Goal: Task Accomplishment & Management: Use online tool/utility

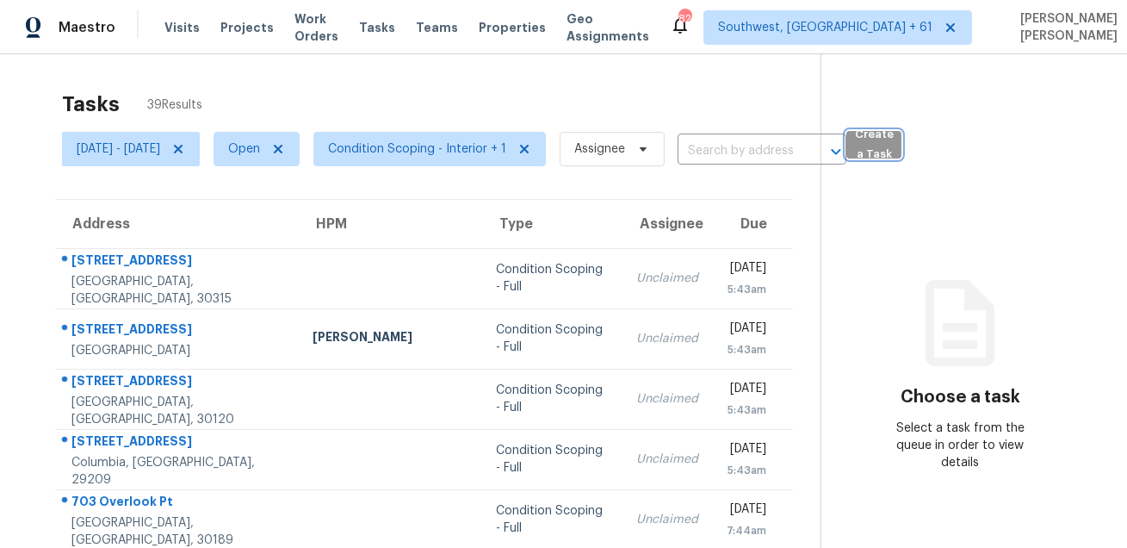
click at [893, 144] on span "Create a Task" at bounding box center [874, 145] width 38 height 40
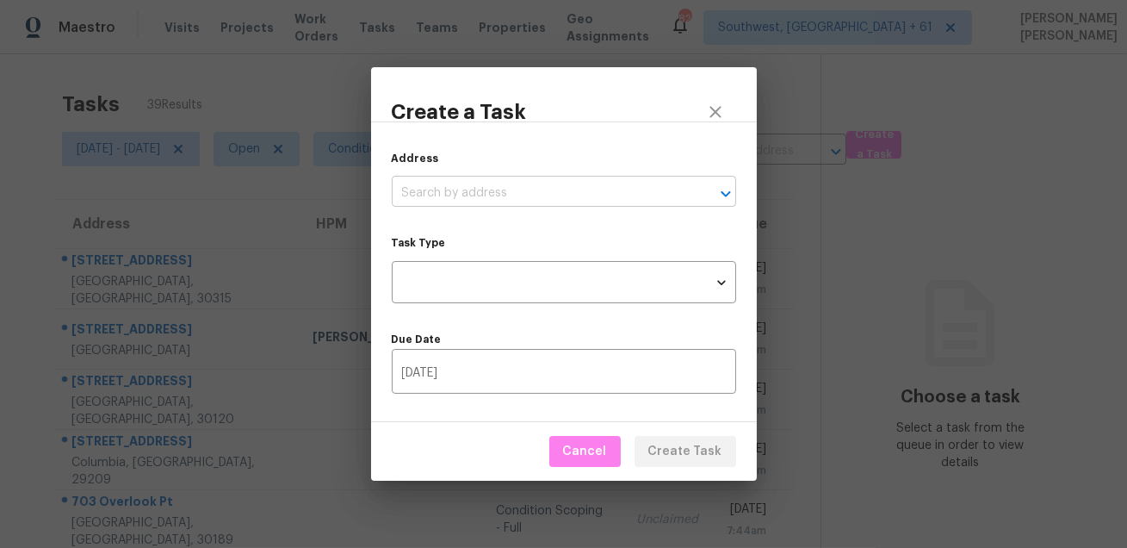
click at [521, 197] on input "text" at bounding box center [540, 193] width 296 height 27
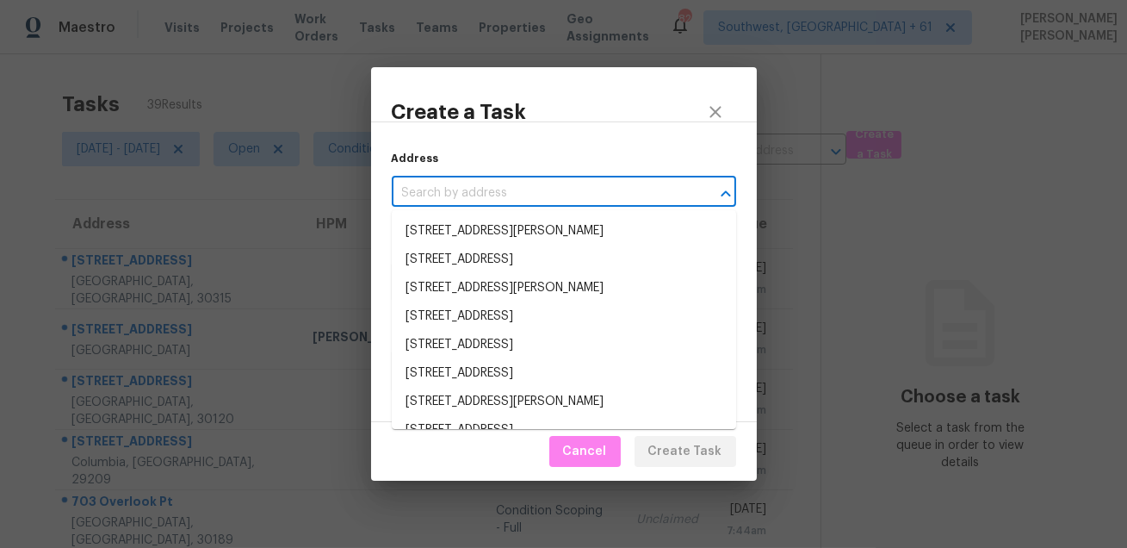
paste input "120 Waldrum Rd, Seagoville, TX 75159"
type input "120 Waldrum Rd, Seagoville, TX 75159"
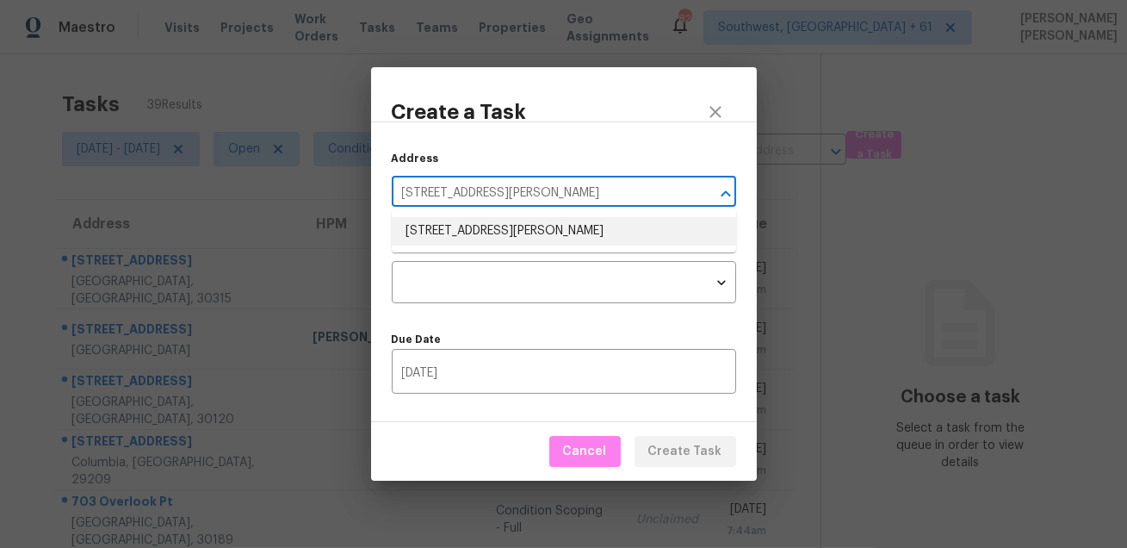
click at [500, 230] on li "120 Waldrum Rd, Seagoville, TX 75159" at bounding box center [564, 231] width 345 height 28
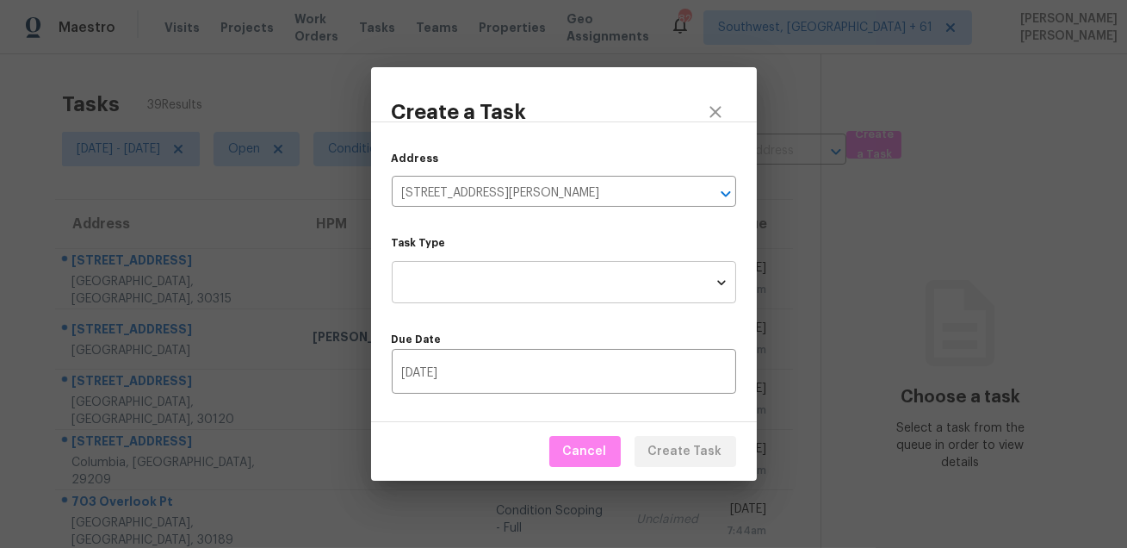
click at [522, 282] on body "Maestro Visits Projects Work Orders Tasks Teams Properties Geo Assignments 824 …" at bounding box center [563, 274] width 1127 height 548
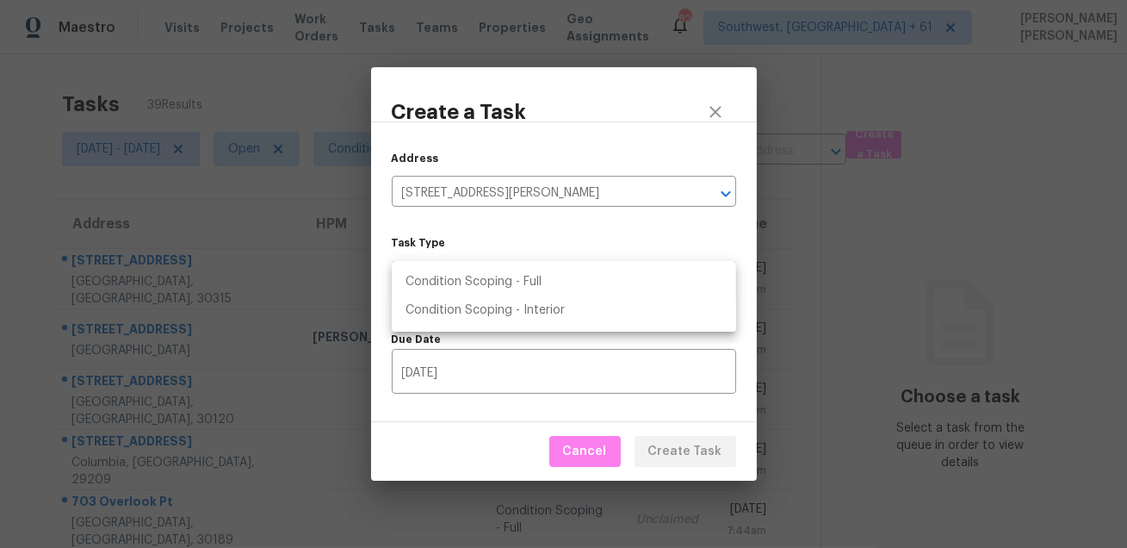
click at [537, 282] on li "Condition Scoping - Full" at bounding box center [564, 282] width 345 height 28
type input "virtual_full_assessment"
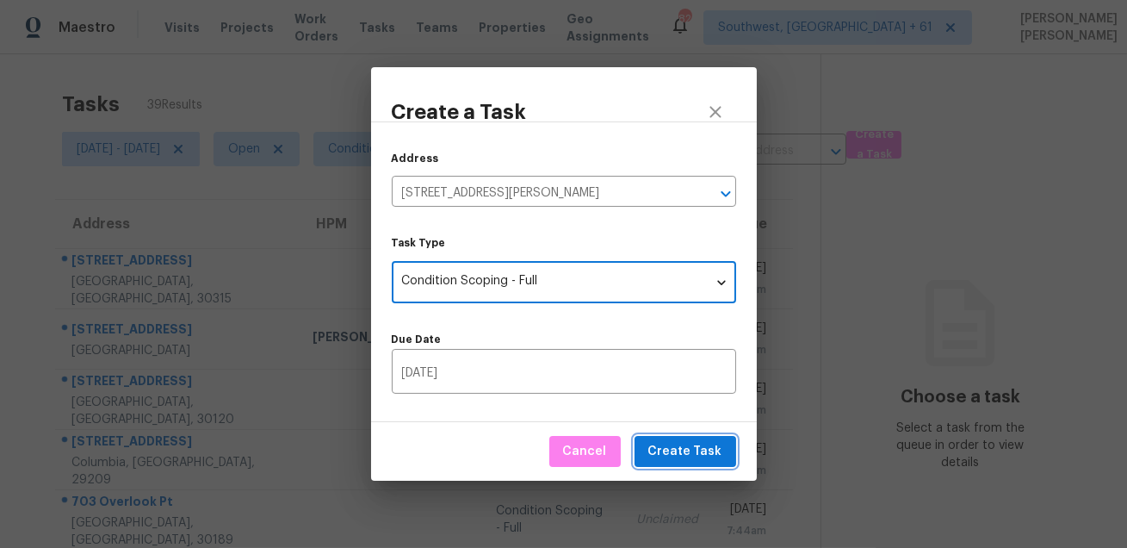
click at [692, 446] on span "Create Task" at bounding box center [686, 452] width 74 height 22
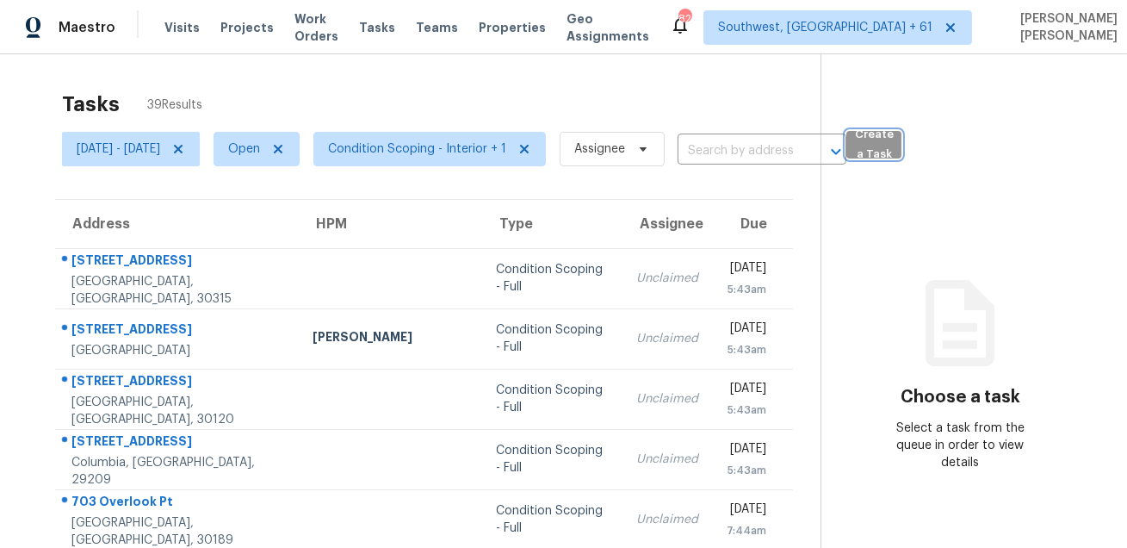
click at [893, 147] on span "Create a Task" at bounding box center [874, 145] width 38 height 40
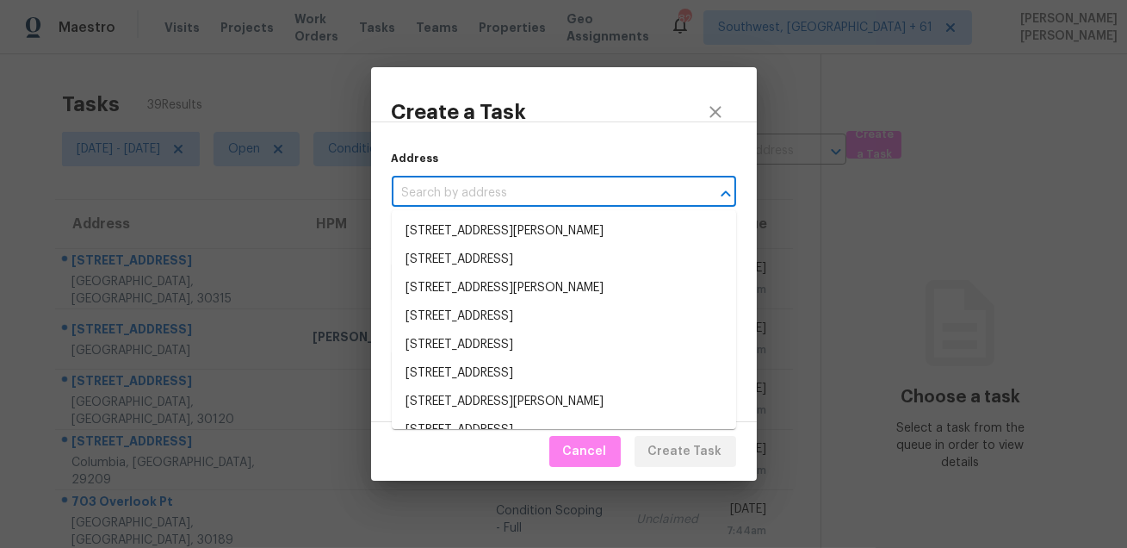
click at [537, 200] on input "text" at bounding box center [540, 193] width 296 height 27
paste input "8029 N 11th Pl, Phoenix, AZ 85020"
type input "8029 N 11th Pl, Phoenix, AZ 85020"
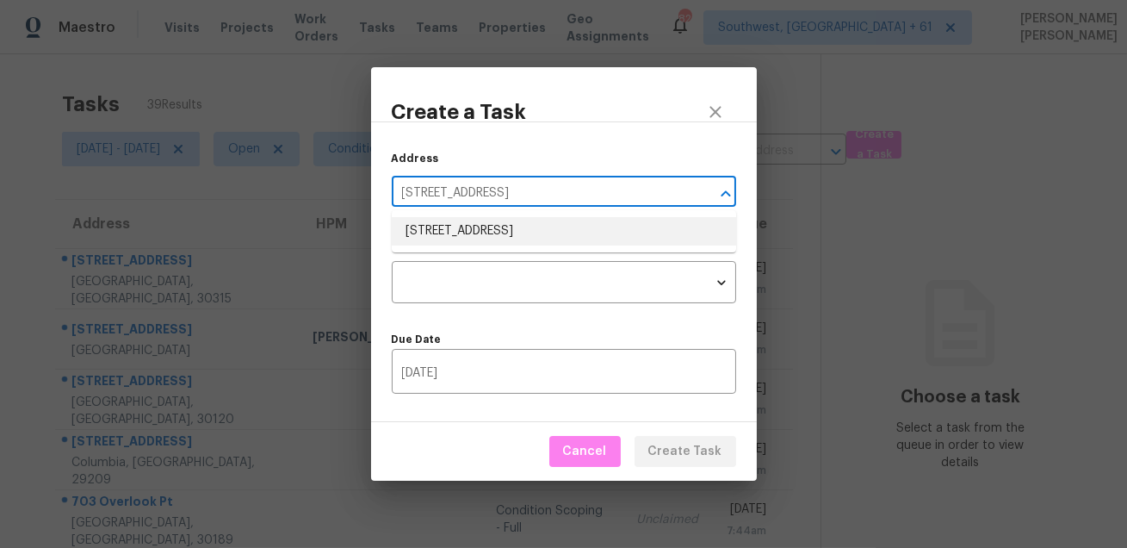
click at [531, 229] on li "8029 N 11th Pl, Phoenix, AZ 85020" at bounding box center [564, 231] width 345 height 28
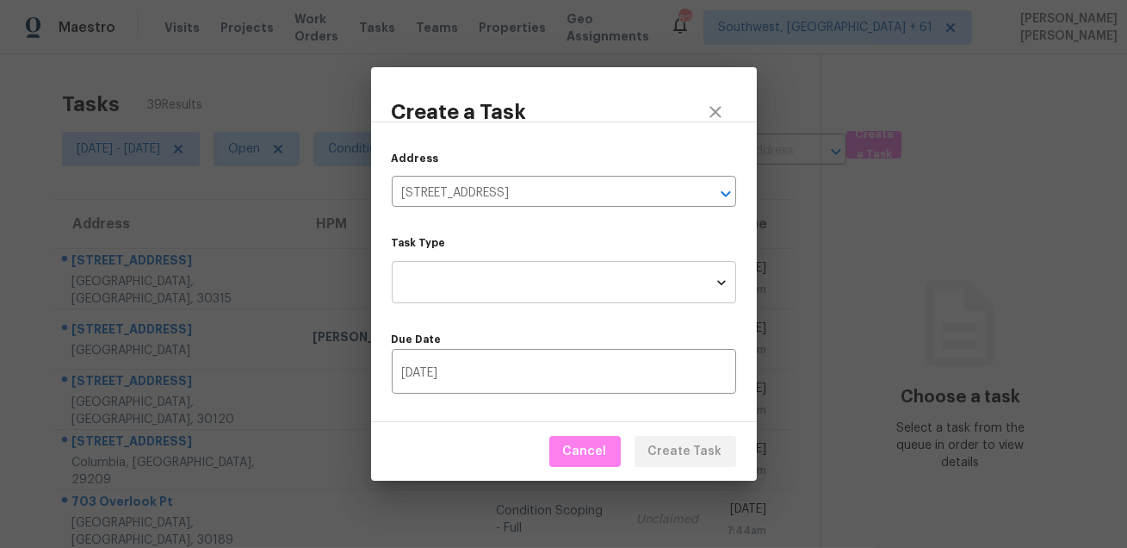
click at [520, 272] on body "Maestro Visits Projects Work Orders Tasks Teams Properties Geo Assignments 820 …" at bounding box center [563, 274] width 1127 height 548
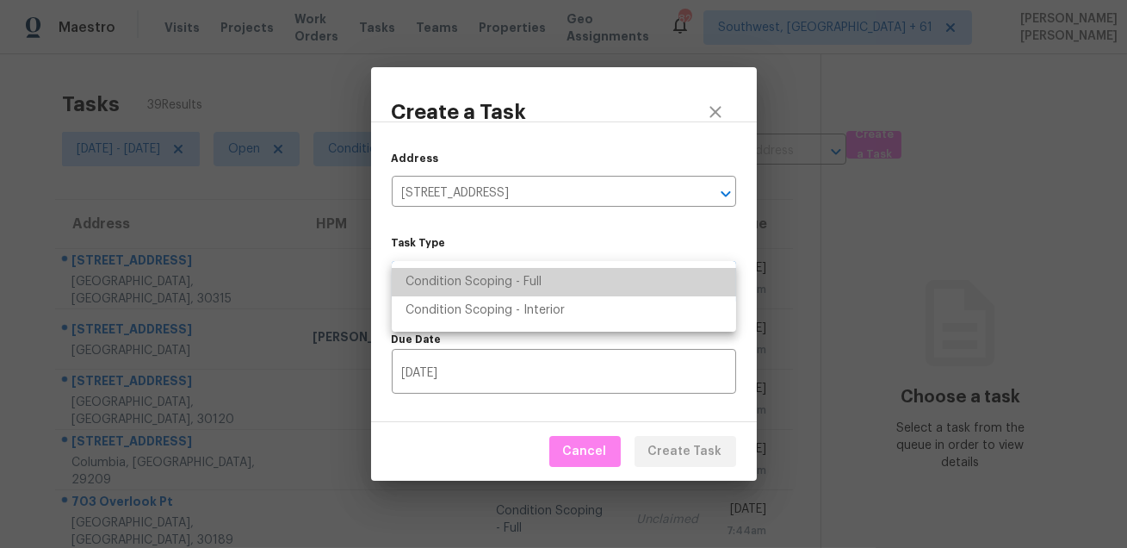
click at [537, 275] on li "Condition Scoping - Full" at bounding box center [564, 282] width 345 height 28
type input "virtual_full_assessment"
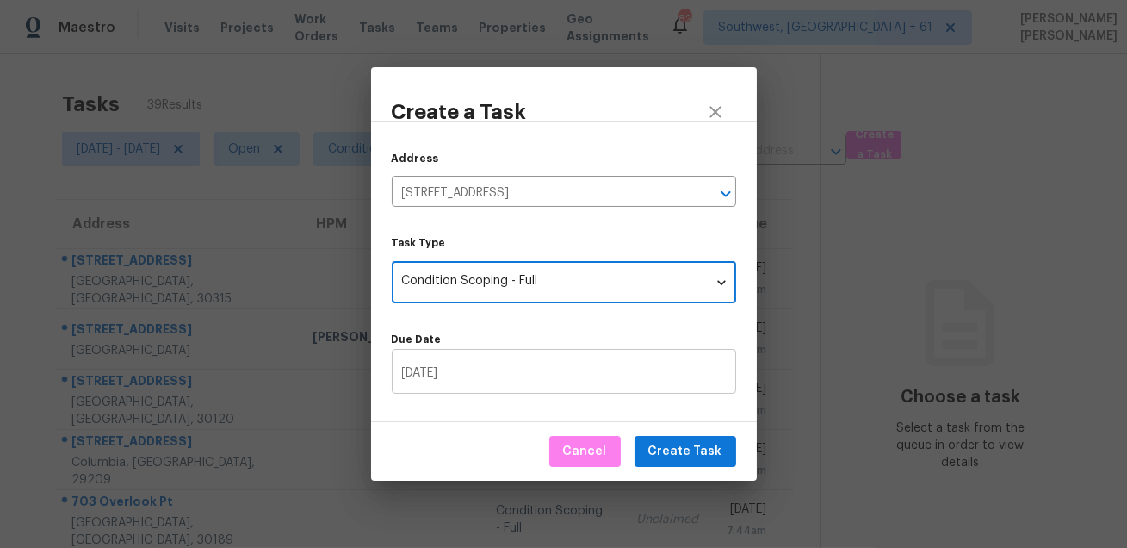
click at [516, 373] on input "08/29/2025" at bounding box center [564, 373] width 345 height 40
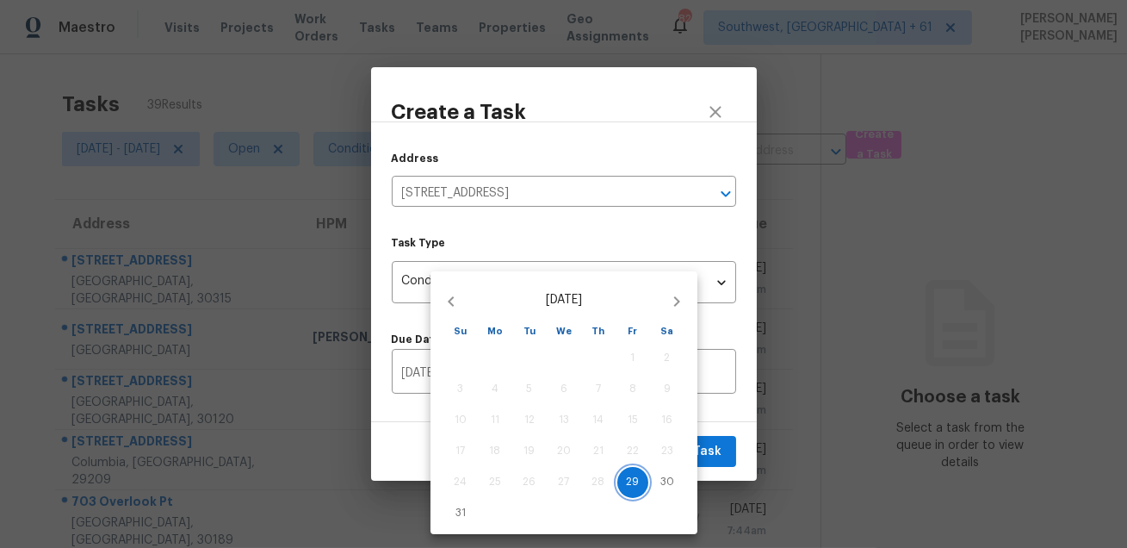
click at [639, 481] on span "29" at bounding box center [633, 482] width 31 height 15
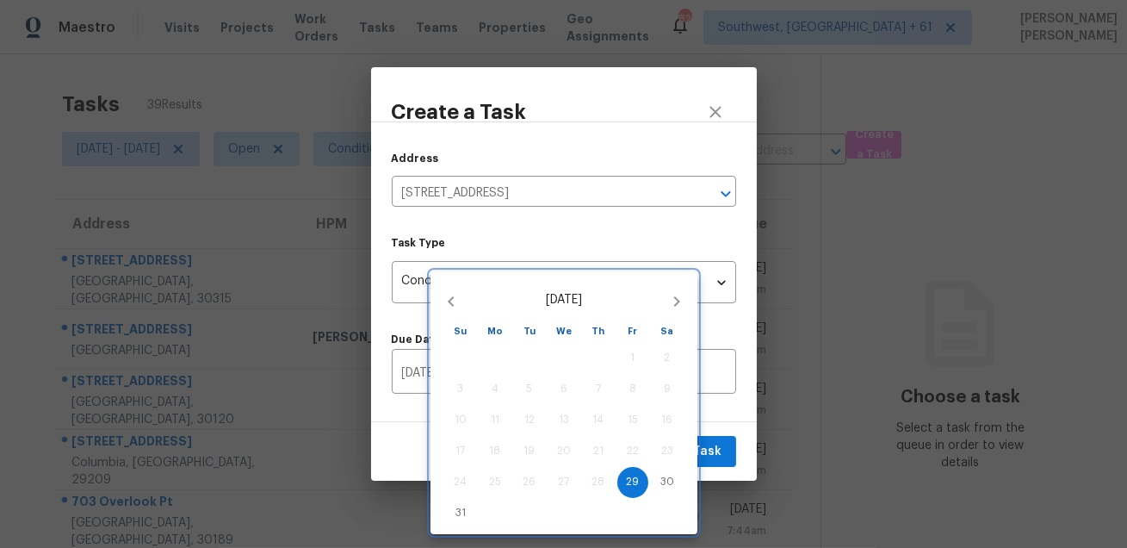
click at [712, 450] on div at bounding box center [563, 274] width 1127 height 548
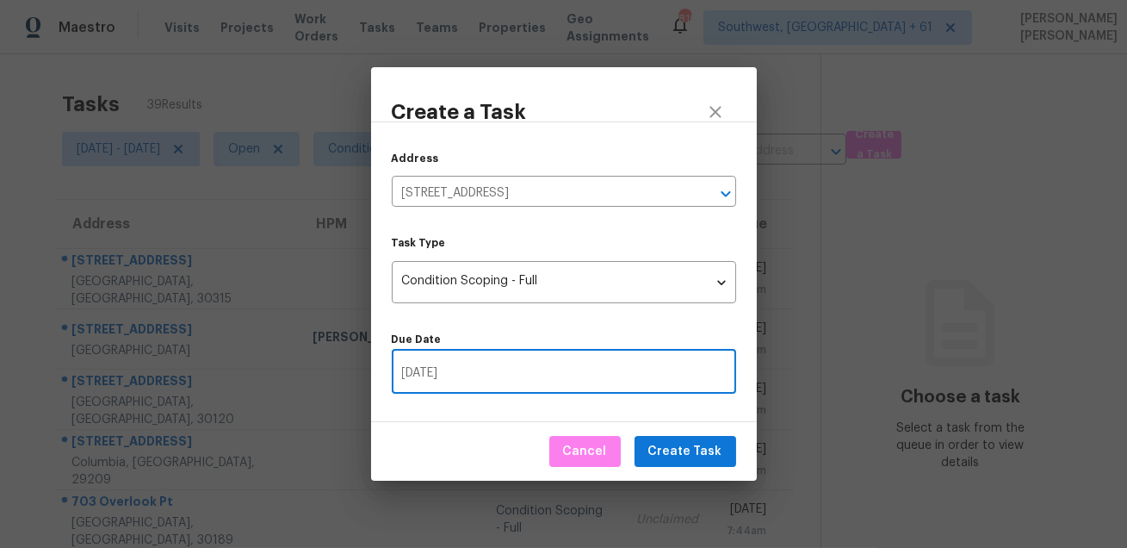
click at [530, 381] on input "08/29/2025" at bounding box center [564, 373] width 345 height 40
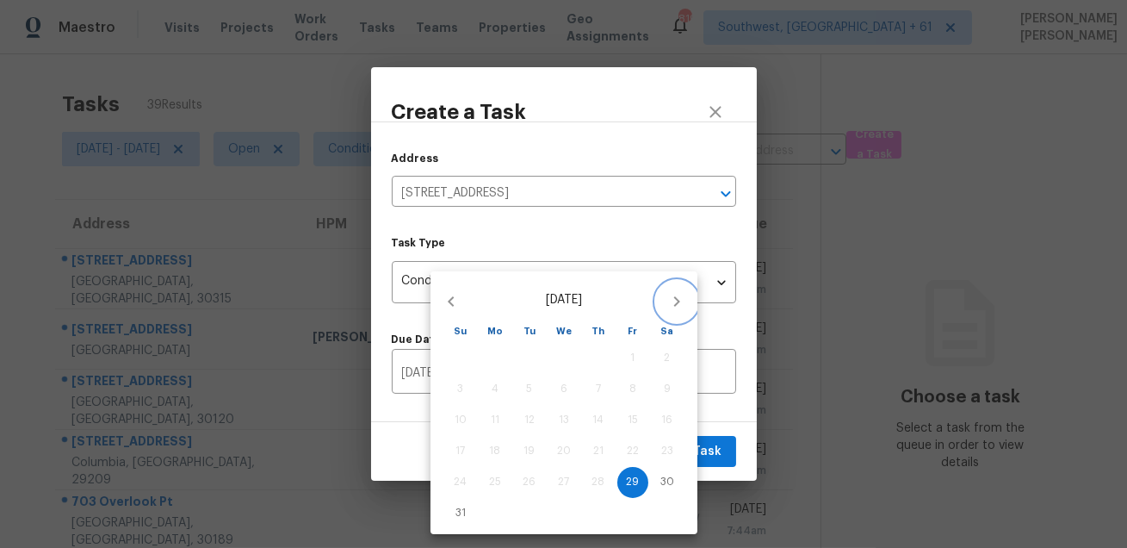
click at [688, 299] on button "button" at bounding box center [676, 301] width 41 height 41
click at [496, 346] on button "1" at bounding box center [495, 358] width 31 height 31
type input "09/01/2025"
click at [726, 419] on div at bounding box center [563, 274] width 1127 height 548
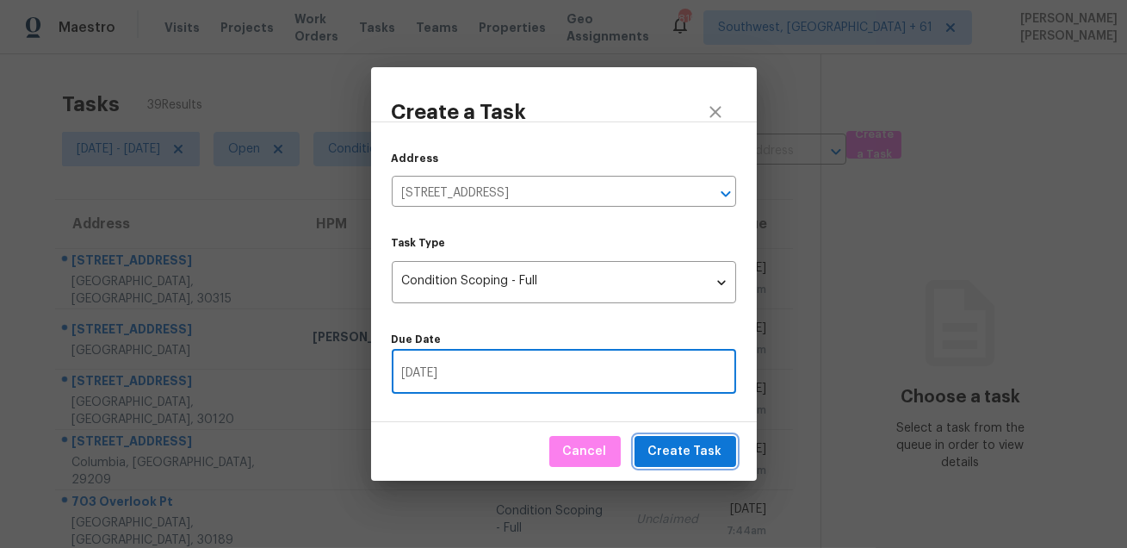
click at [702, 441] on span "Create Task" at bounding box center [686, 452] width 74 height 22
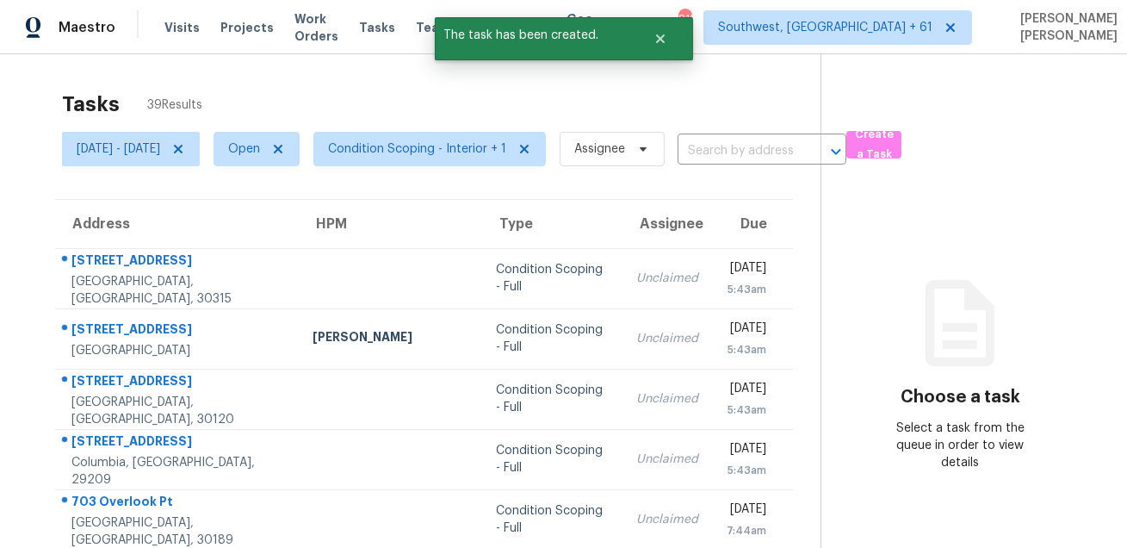
click at [721, 98] on div "Tasks 39 Results" at bounding box center [441, 104] width 759 height 45
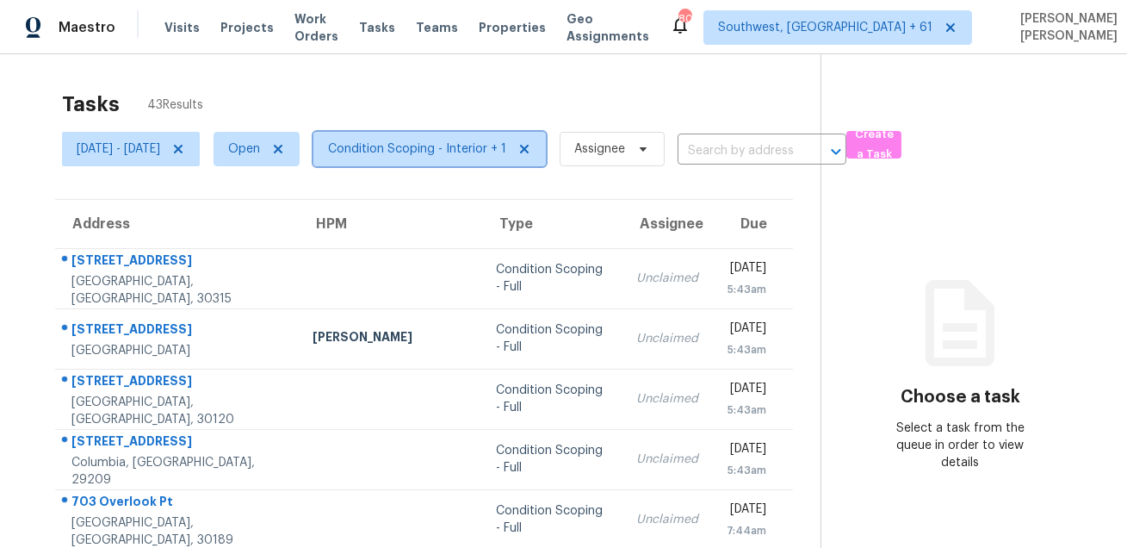
click at [476, 140] on span "Condition Scoping - Interior + 1" at bounding box center [417, 148] width 178 height 17
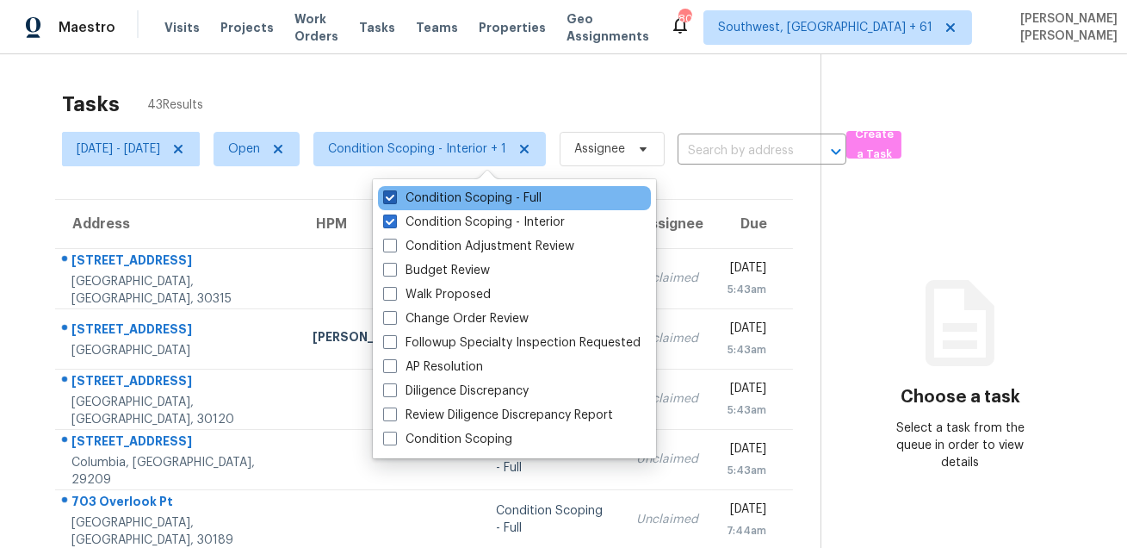
click at [452, 202] on label "Condition Scoping - Full" at bounding box center [462, 197] width 158 height 17
click at [394, 201] on input "Condition Scoping - Full" at bounding box center [388, 194] width 11 height 11
checkbox input "false"
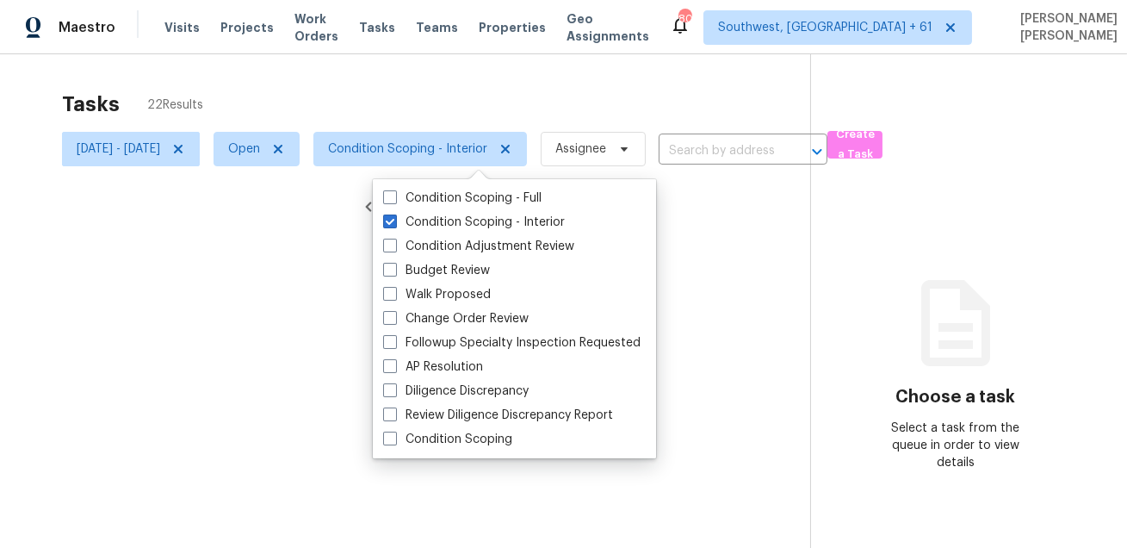
click at [419, 102] on div at bounding box center [563, 274] width 1127 height 548
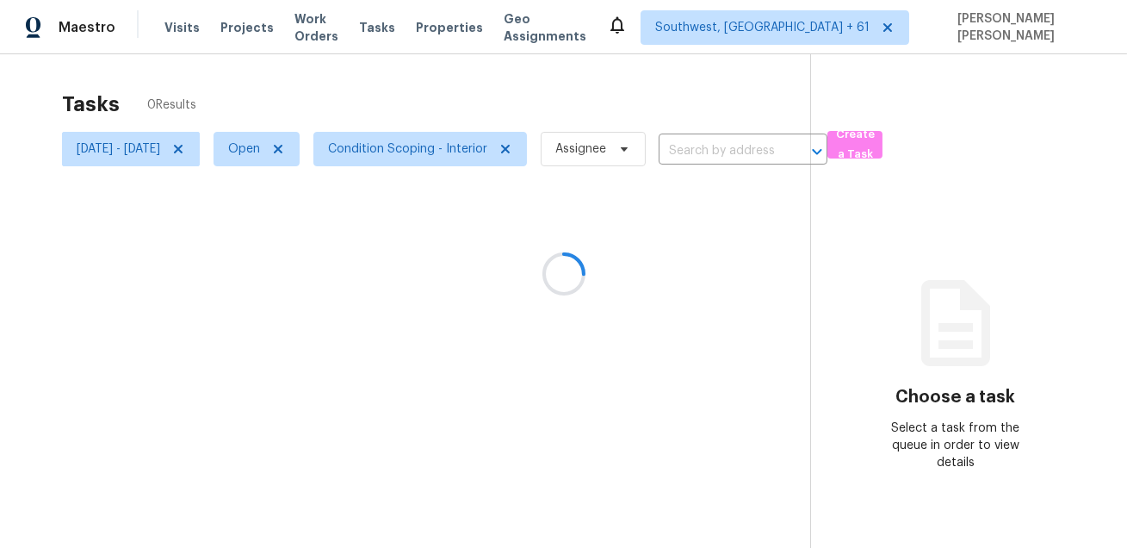
click at [470, 96] on div at bounding box center [563, 274] width 1127 height 548
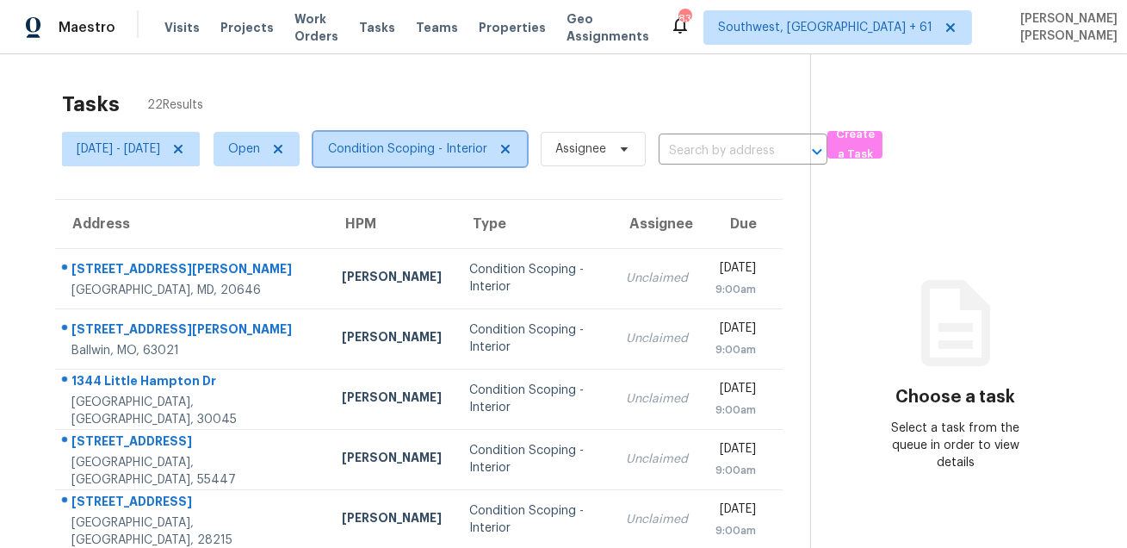
click at [460, 152] on span "Condition Scoping - Interior" at bounding box center [407, 148] width 159 height 17
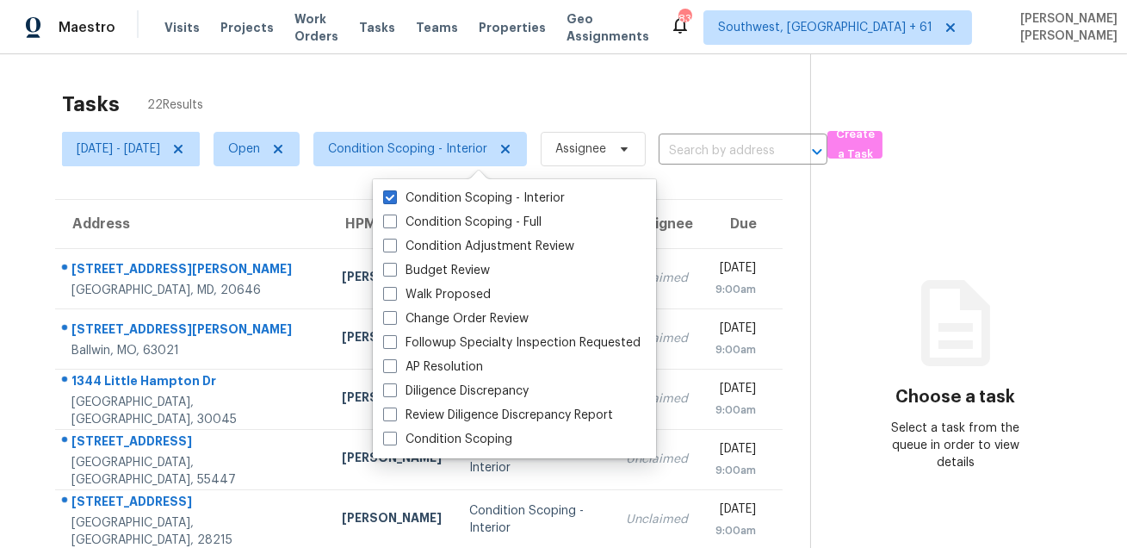
click at [442, 108] on div "Tasks 22 Results" at bounding box center [436, 104] width 748 height 45
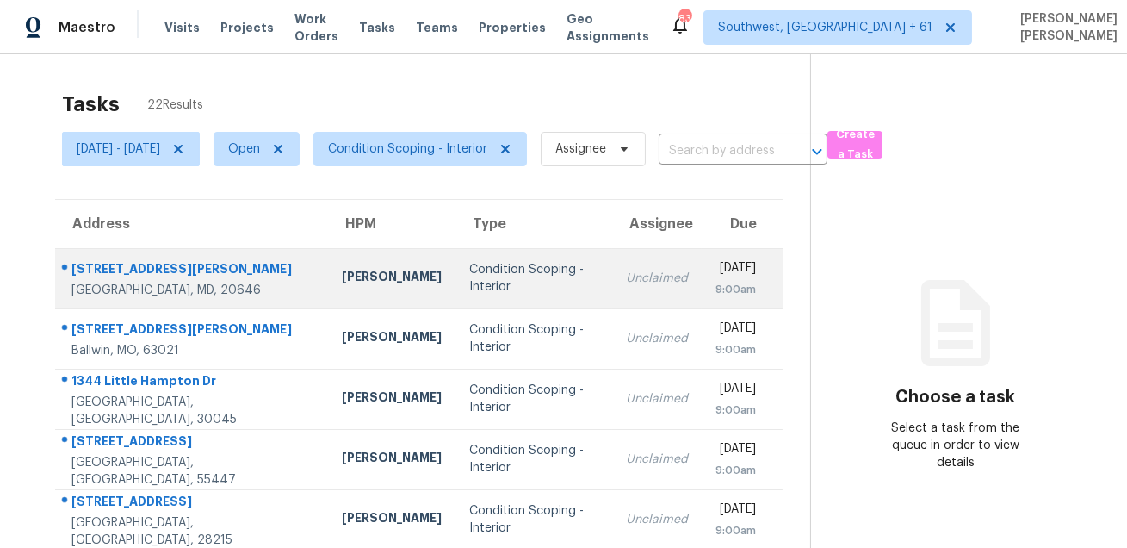
click at [134, 272] on div "[STREET_ADDRESS][PERSON_NAME]" at bounding box center [192, 271] width 243 height 22
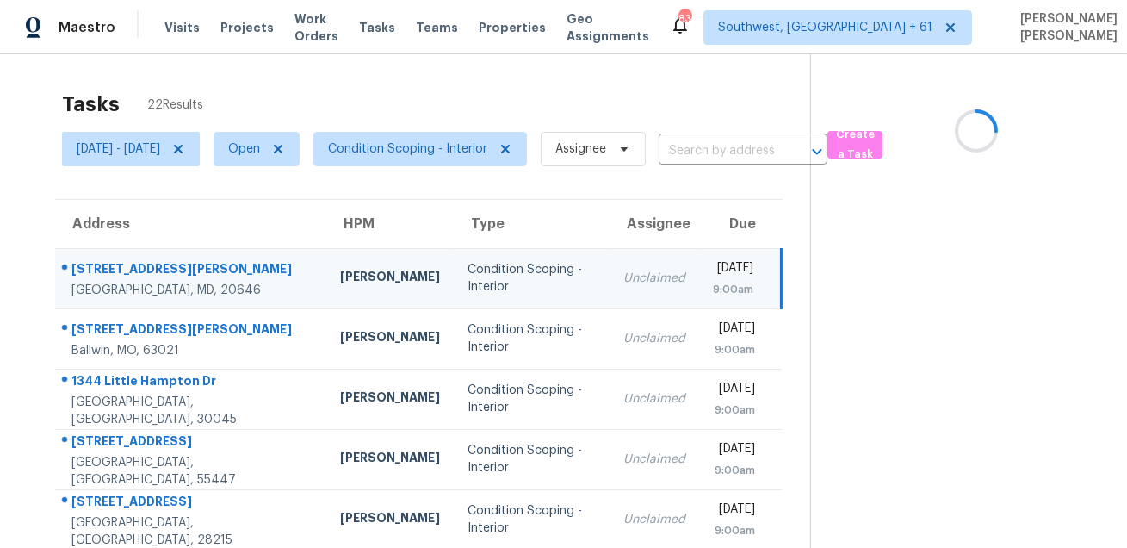
click at [134, 272] on div "[STREET_ADDRESS][PERSON_NAME]" at bounding box center [191, 271] width 241 height 22
copy div "[STREET_ADDRESS][PERSON_NAME]"
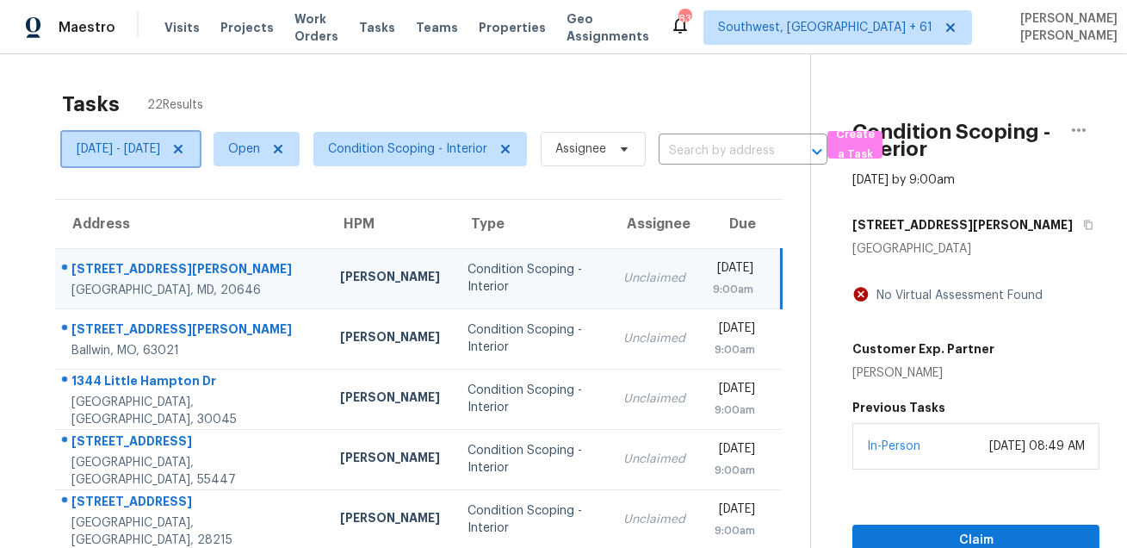
click at [161, 158] on span "[DATE] - [DATE]" at bounding box center [131, 149] width 138 height 34
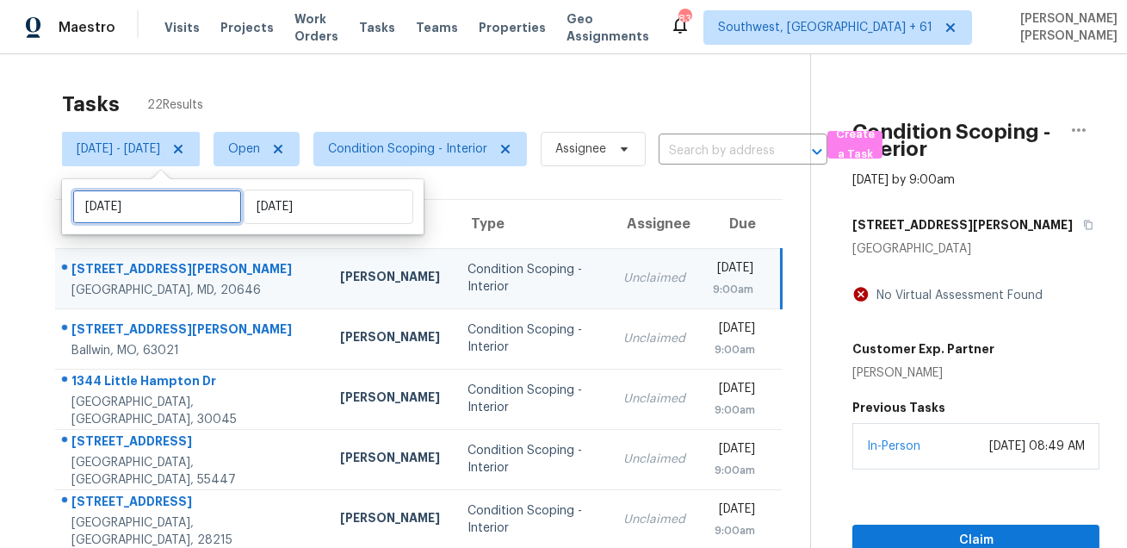
click at [164, 206] on input "[DATE]" at bounding box center [157, 206] width 170 height 34
select select "8"
select select "2025"
select select "9"
select select "2025"
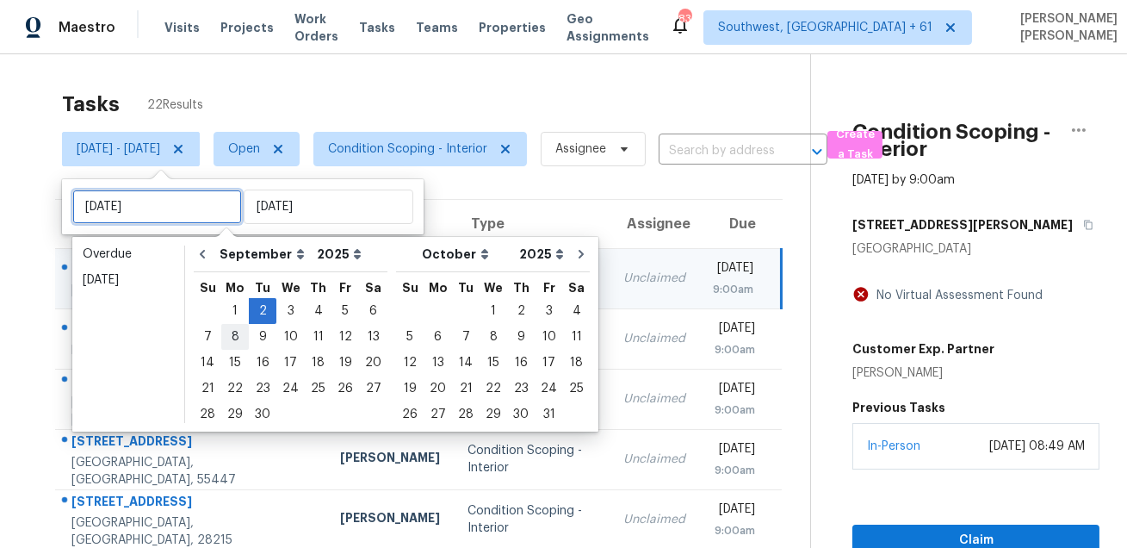
type input "[DATE]"
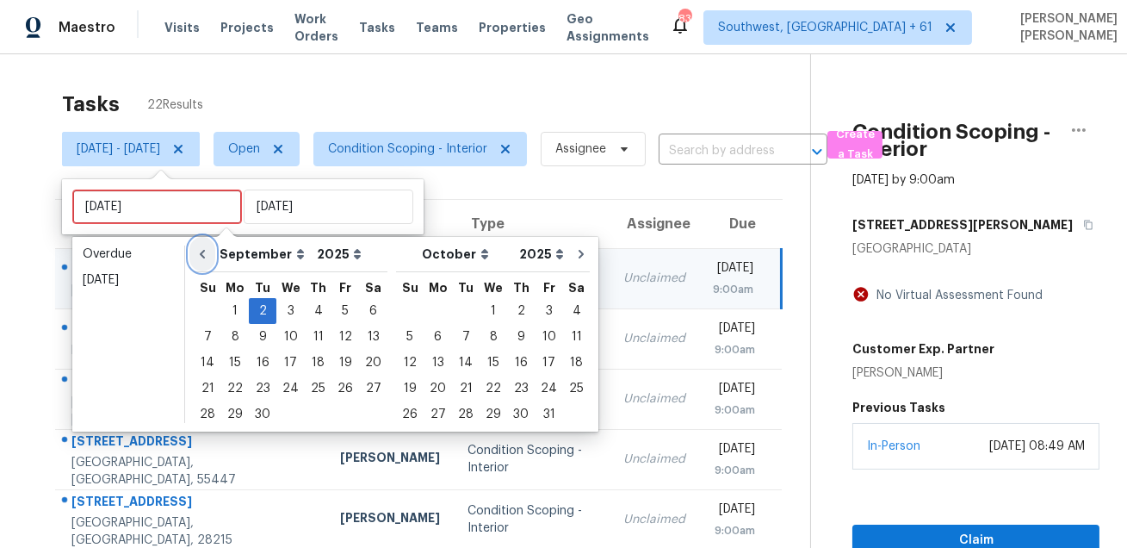
click at [214, 256] on button "Go to previous month" at bounding box center [202, 254] width 26 height 34
select select "7"
select select "8"
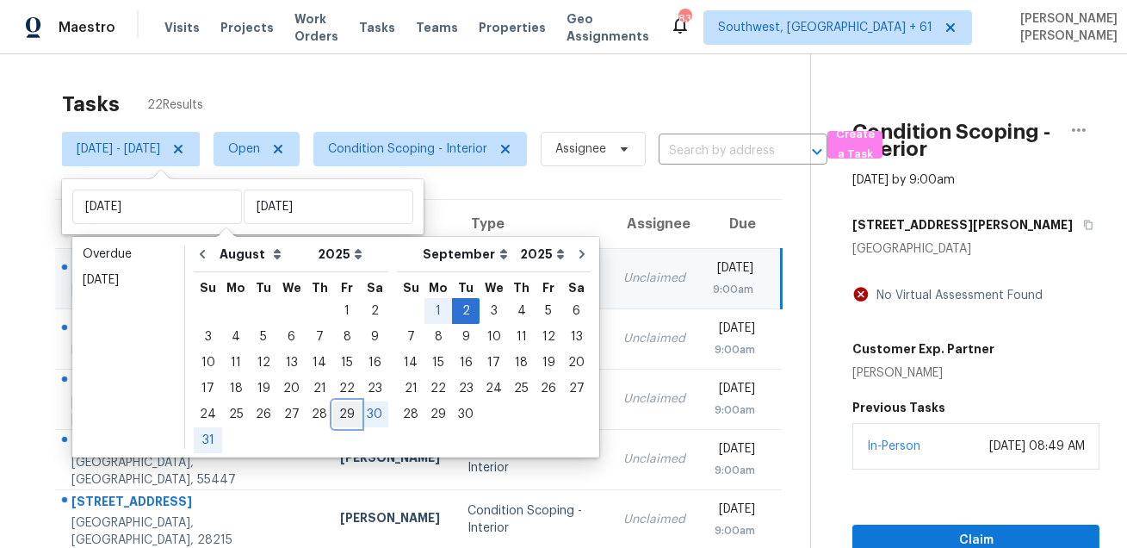
click at [345, 414] on div "29" at bounding box center [347, 414] width 28 height 24
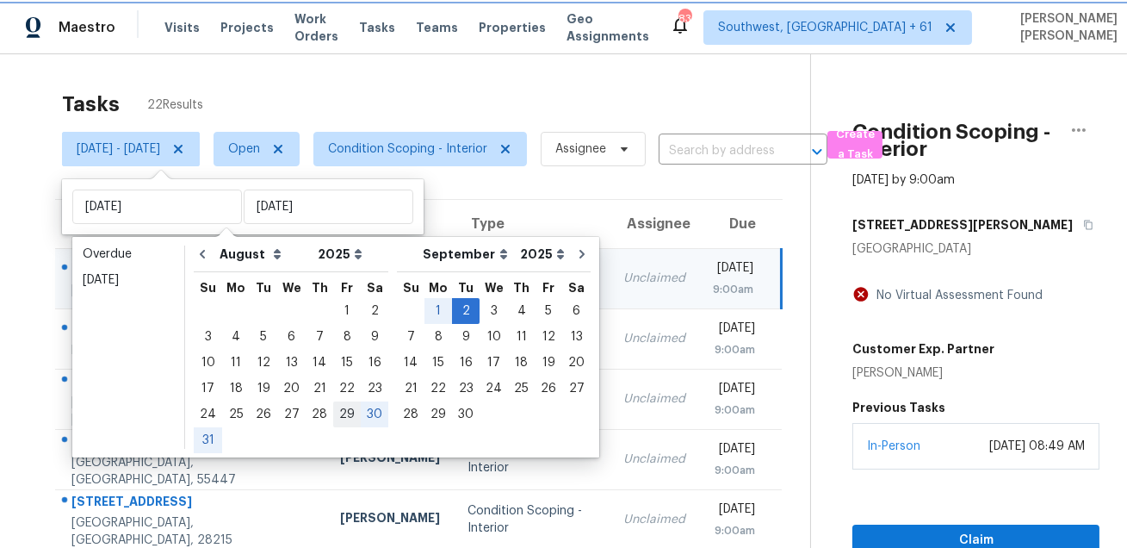
type input "[DATE]"
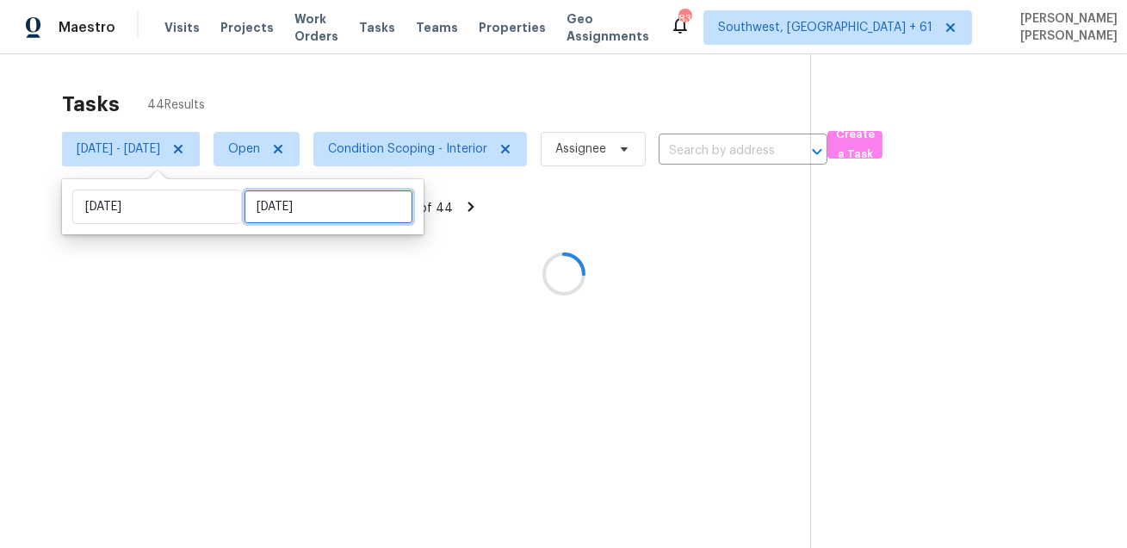
select select "7"
select select "2025"
select select "8"
select select "2025"
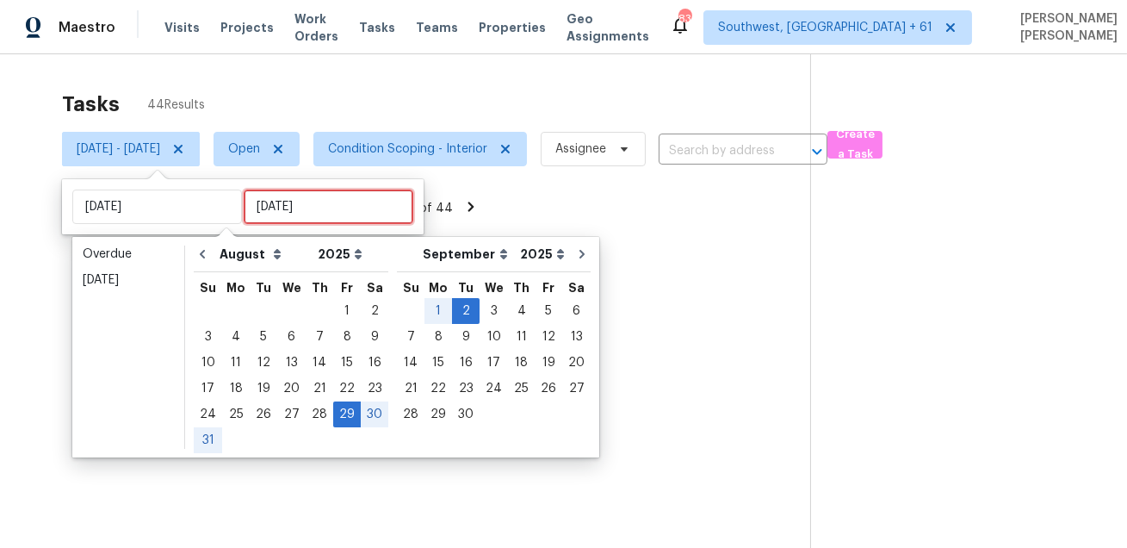
click at [287, 204] on input "[DATE]" at bounding box center [329, 206] width 170 height 34
type input "[DATE]"
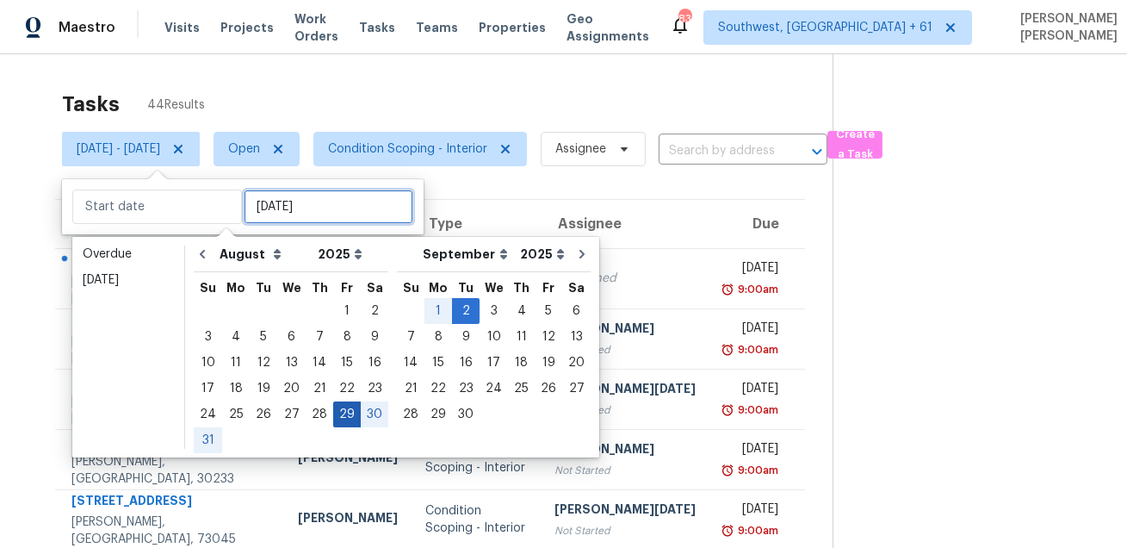
type input "[DATE]"
click at [336, 417] on div "29" at bounding box center [347, 414] width 28 height 24
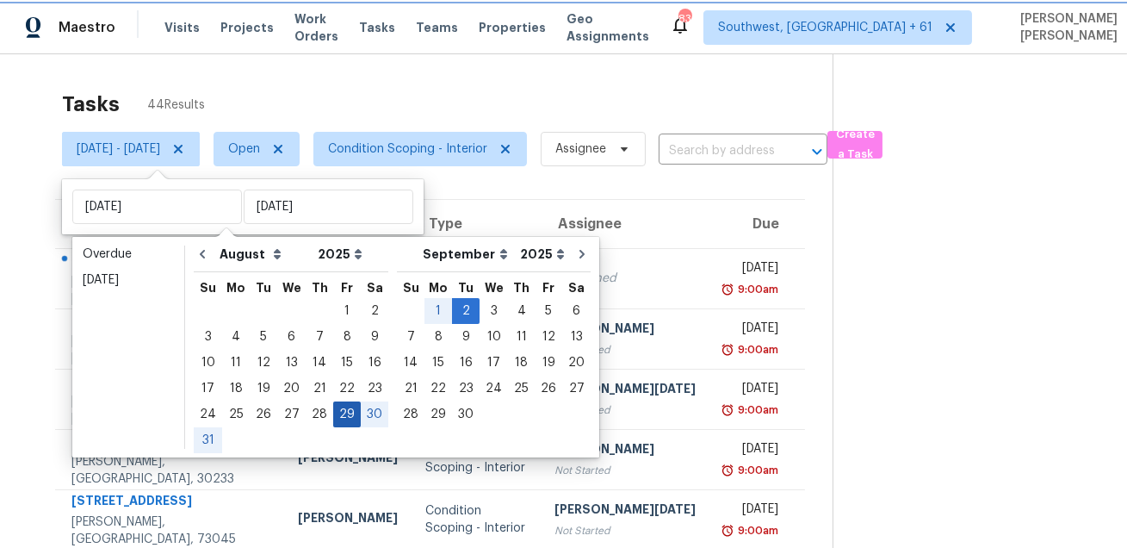
type input "[DATE]"
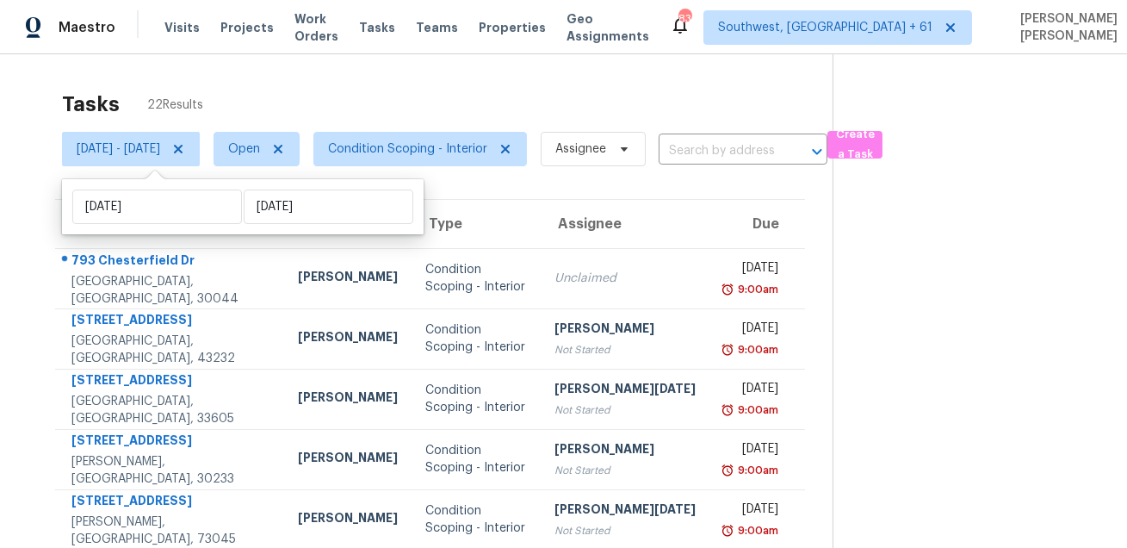
click at [454, 103] on div "Tasks 22 Results" at bounding box center [447, 104] width 771 height 45
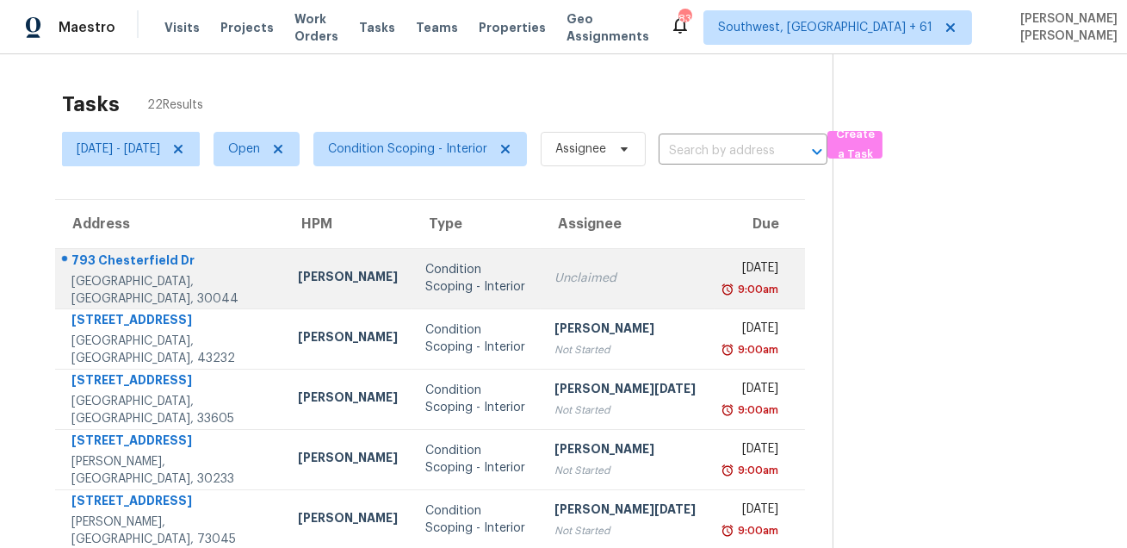
click at [133, 270] on div "793 Chesterfield Dr" at bounding box center [170, 262] width 199 height 22
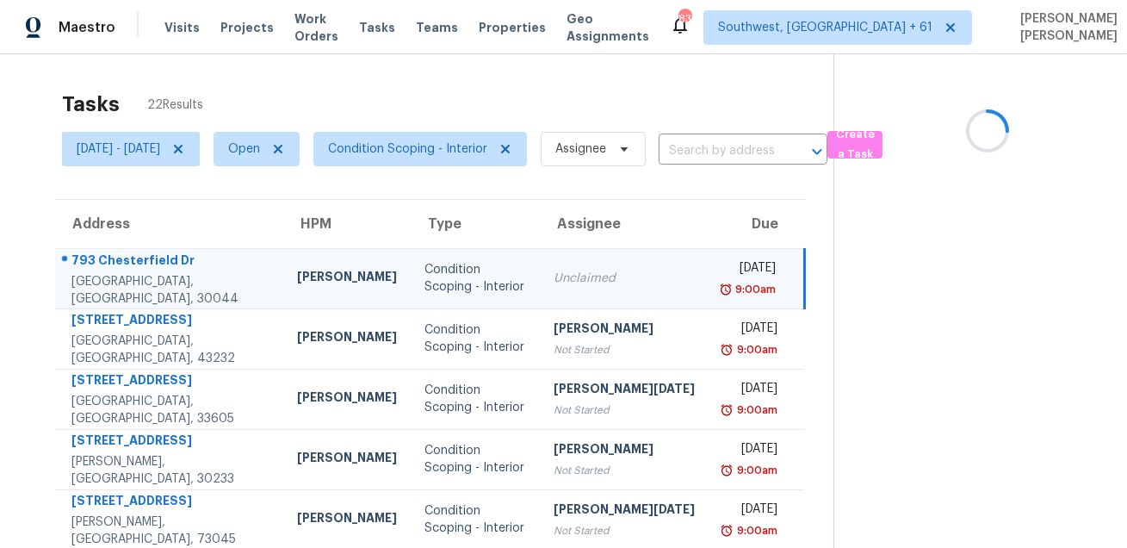
click at [133, 270] on div "793 Chesterfield Dr" at bounding box center [170, 262] width 198 height 22
copy div "793 Chesterfield Dr"
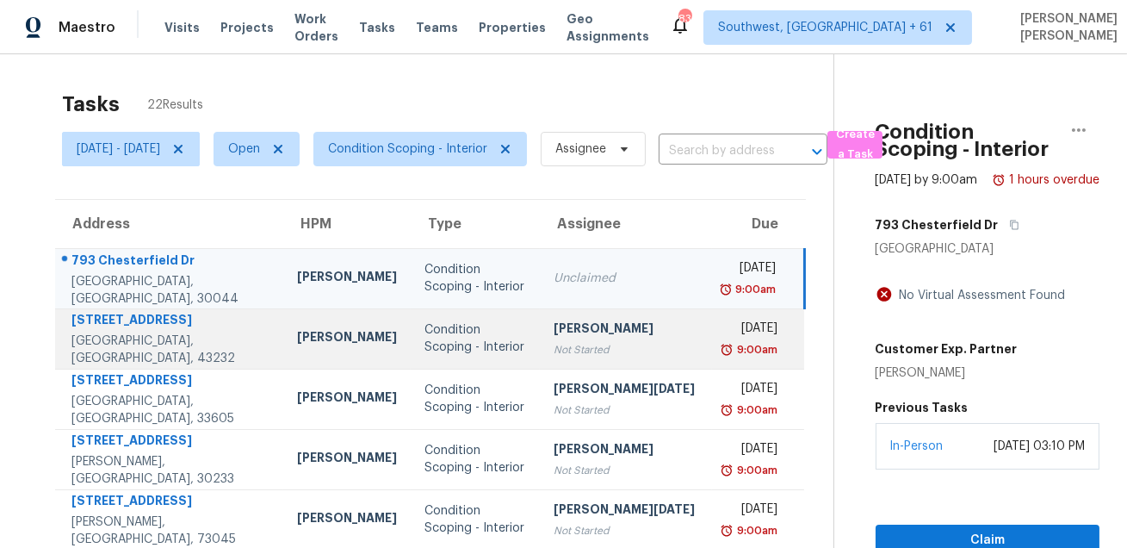
click at [146, 324] on div "[STREET_ADDRESS]" at bounding box center [170, 322] width 198 height 22
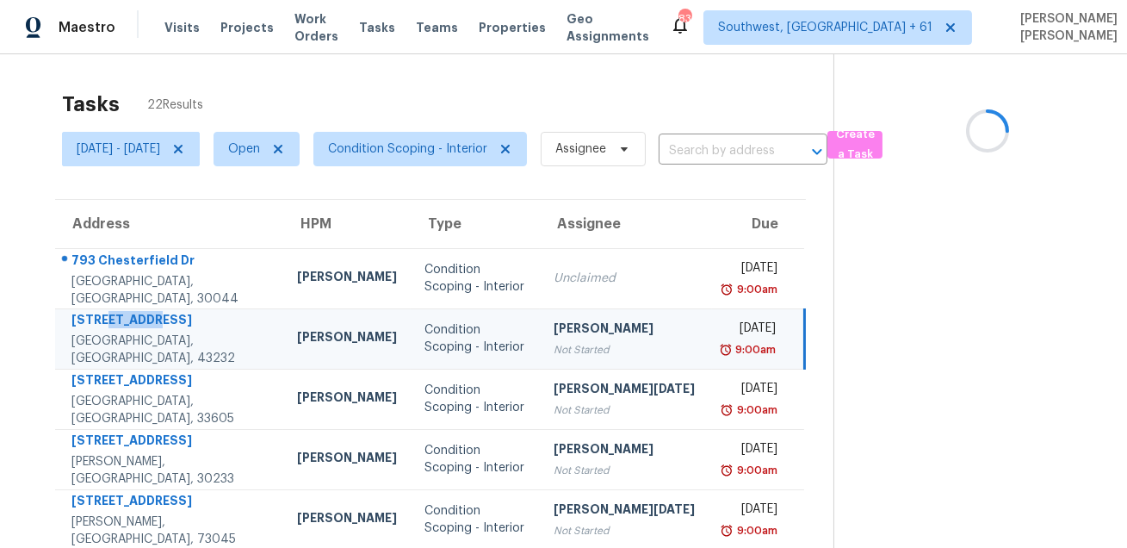
click at [146, 324] on div "[STREET_ADDRESS]" at bounding box center [170, 322] width 198 height 22
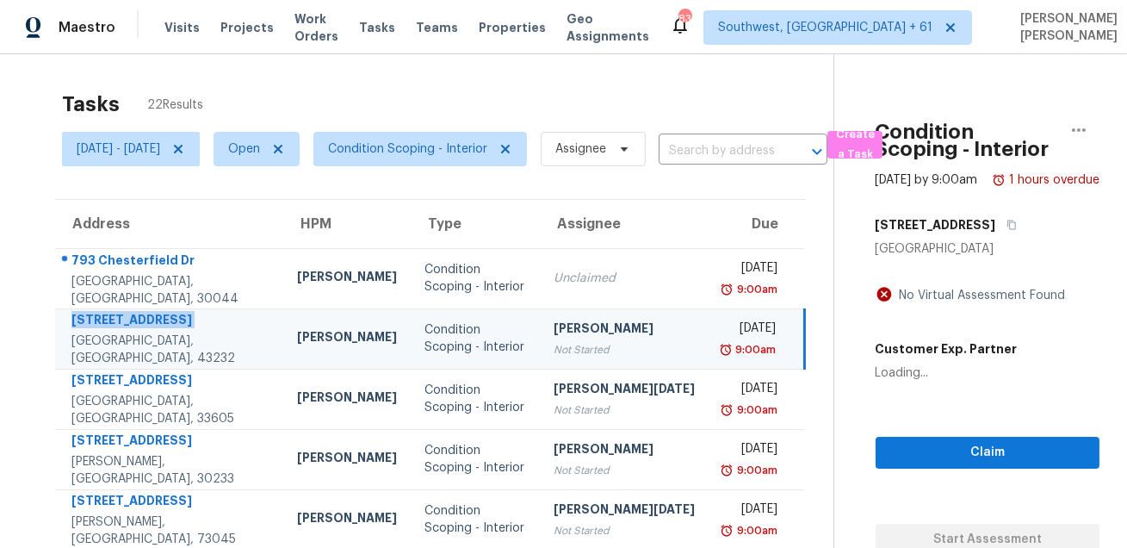
copy div "[STREET_ADDRESS]"
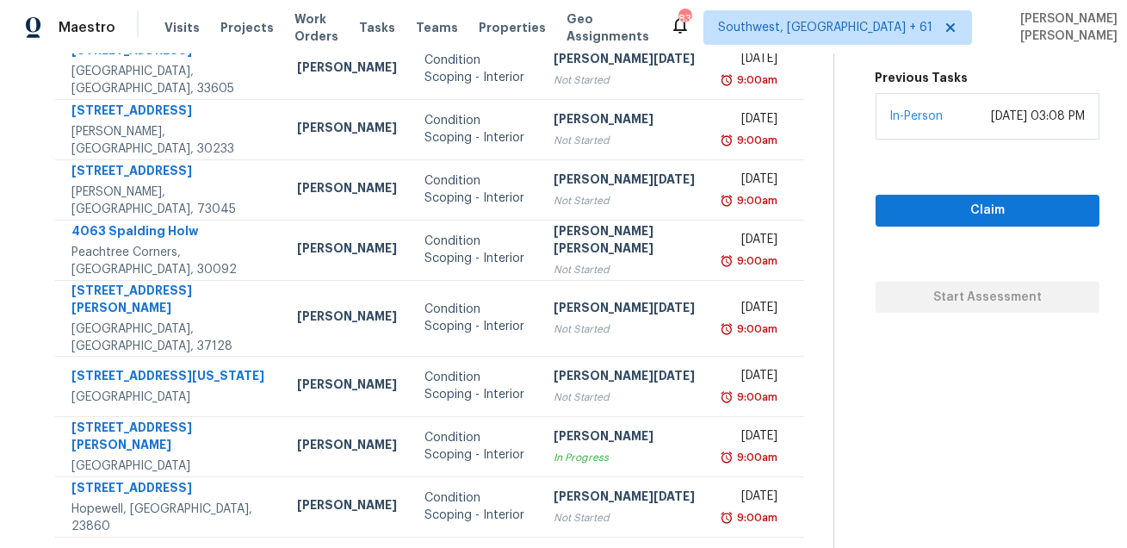
scroll to position [349, 0]
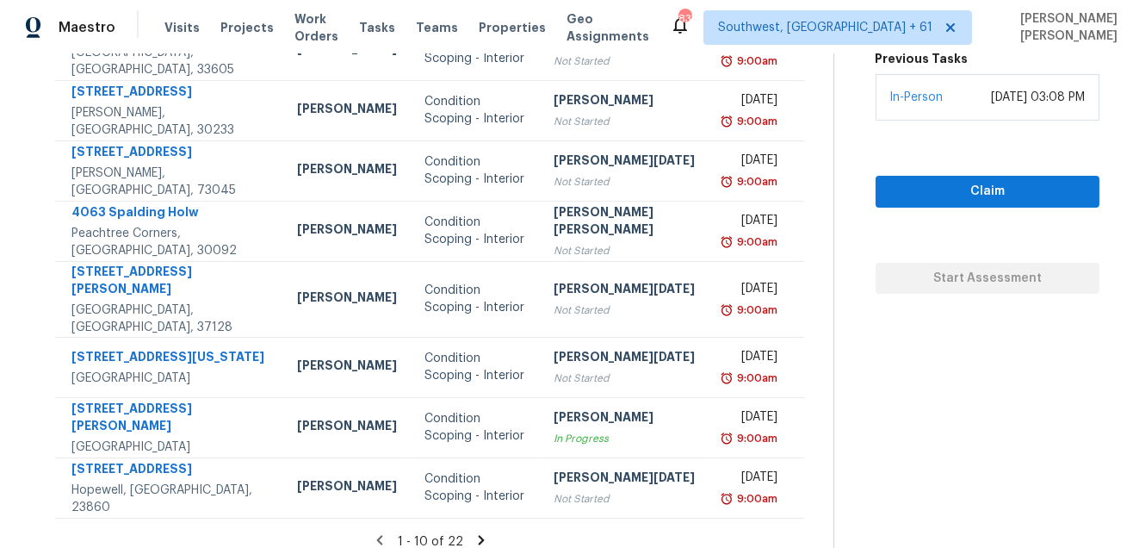
click at [478, 535] on icon at bounding box center [481, 539] width 6 height 9
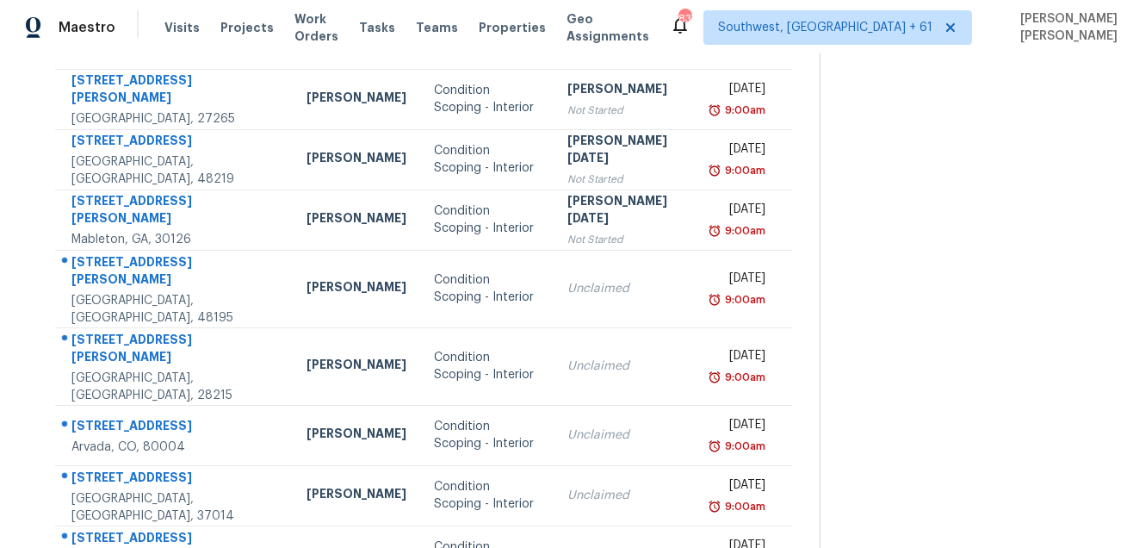
scroll to position [140, 0]
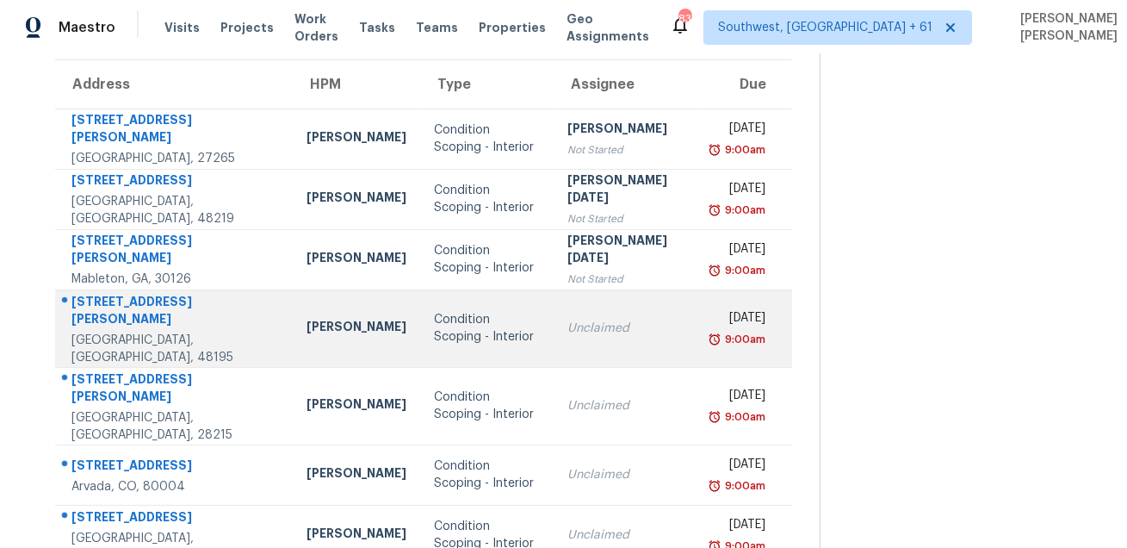
click at [91, 308] on div "[STREET_ADDRESS][PERSON_NAME]" at bounding box center [175, 312] width 208 height 39
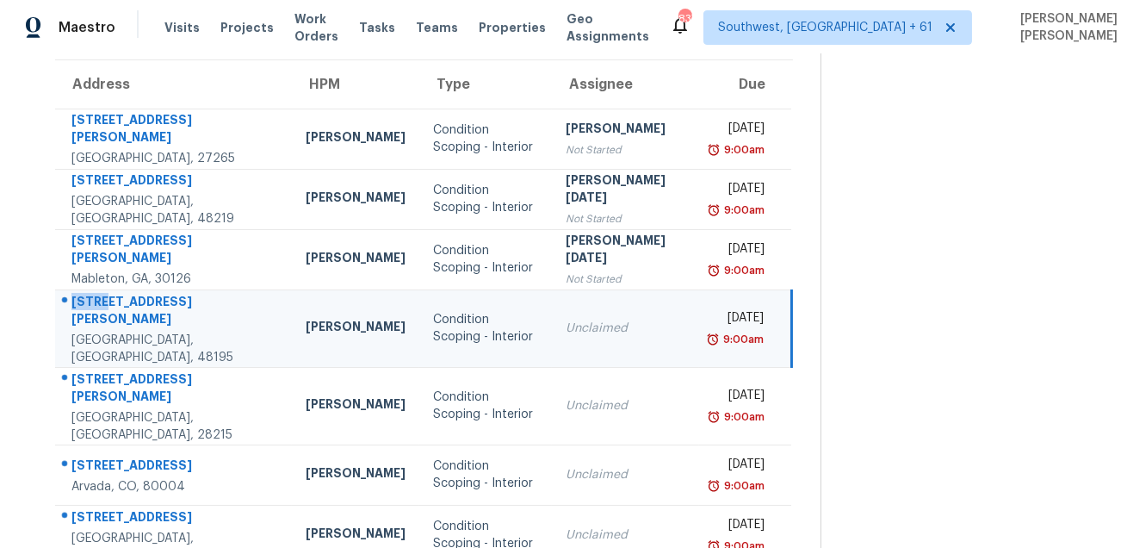
click at [91, 308] on div "[STREET_ADDRESS][PERSON_NAME]" at bounding box center [174, 312] width 207 height 39
copy div "[STREET_ADDRESS][PERSON_NAME]"
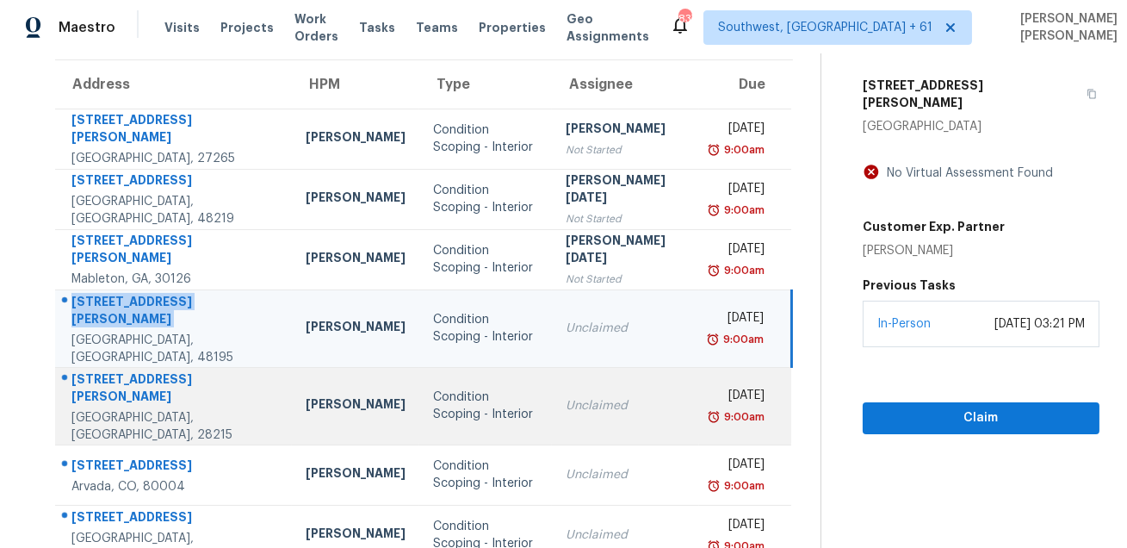
click at [118, 370] on div "[STREET_ADDRESS][PERSON_NAME]" at bounding box center [174, 389] width 207 height 39
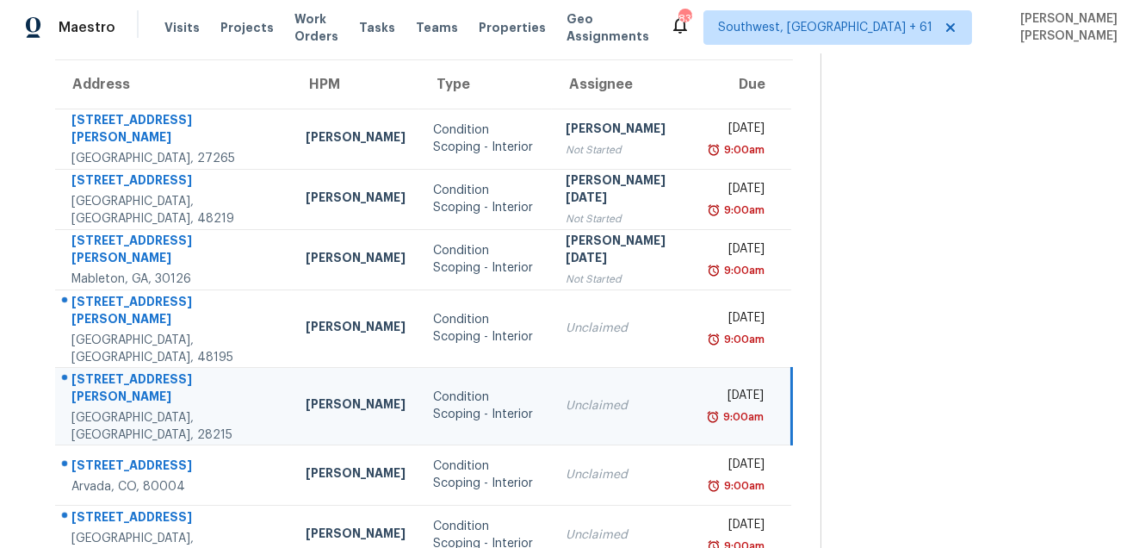
click at [118, 370] on div "[STREET_ADDRESS][PERSON_NAME]" at bounding box center [174, 389] width 207 height 39
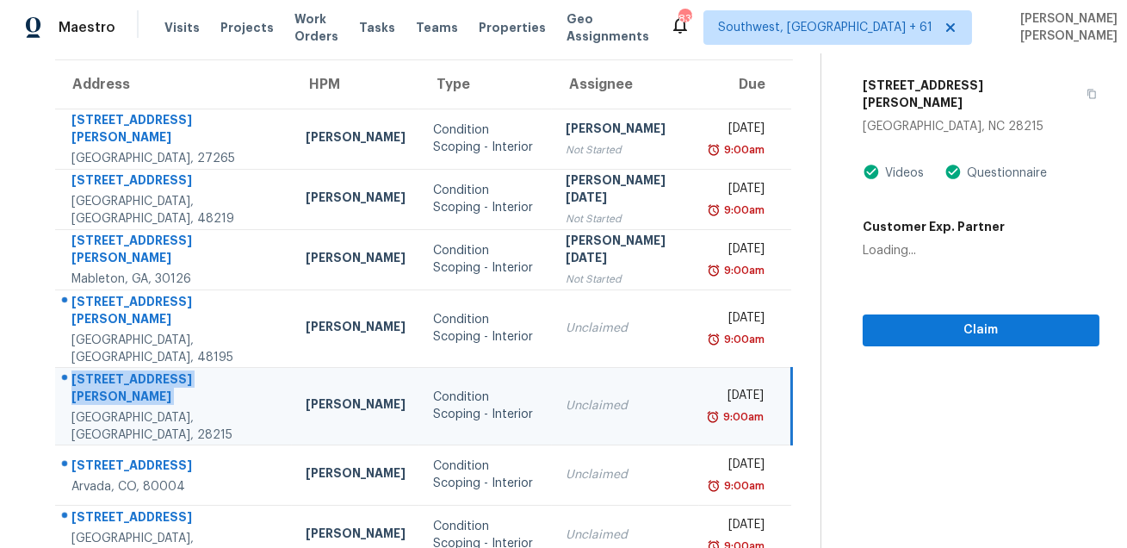
copy div "[STREET_ADDRESS][PERSON_NAME]"
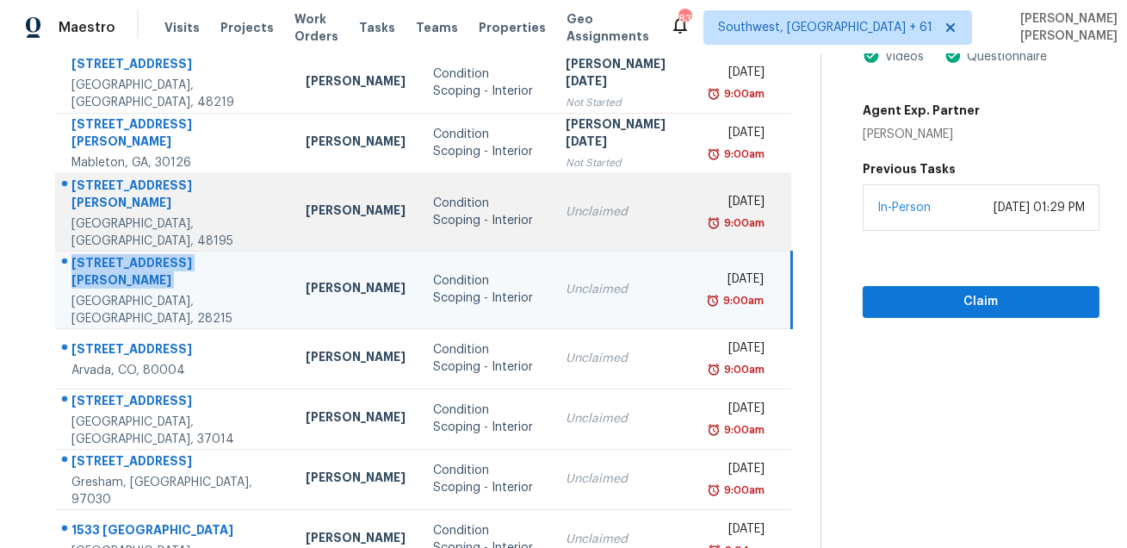
scroll to position [349, 0]
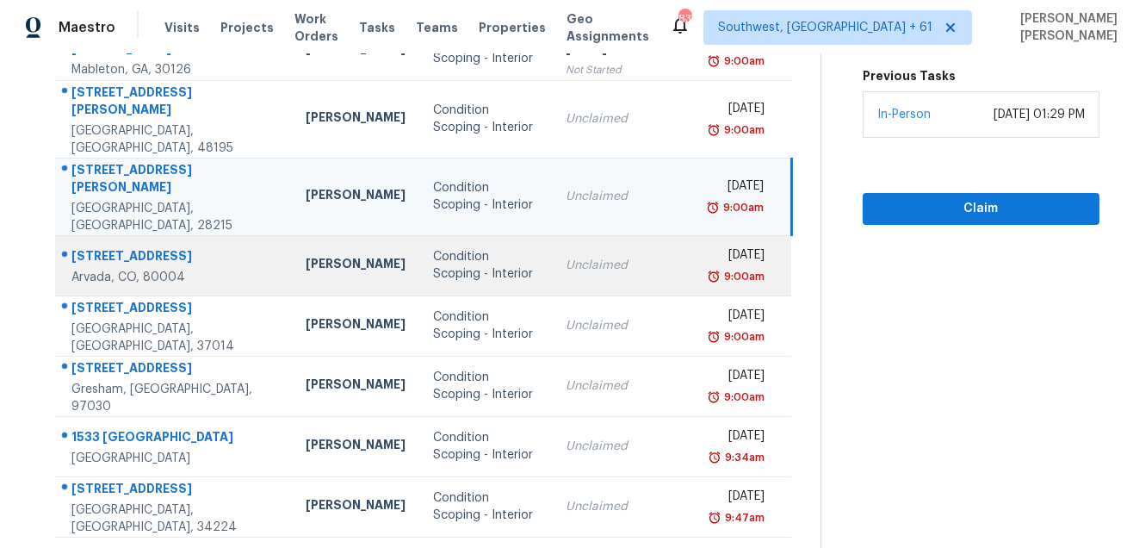
click at [123, 247] on div "[STREET_ADDRESS]" at bounding box center [174, 258] width 207 height 22
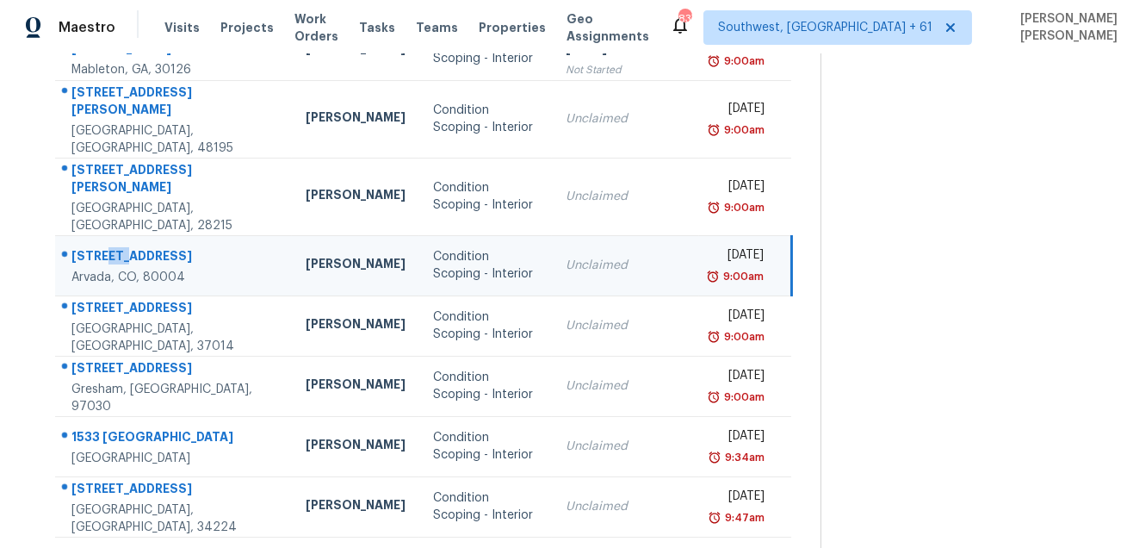
click at [123, 247] on div "[STREET_ADDRESS]" at bounding box center [174, 258] width 207 height 22
copy div "[STREET_ADDRESS]"
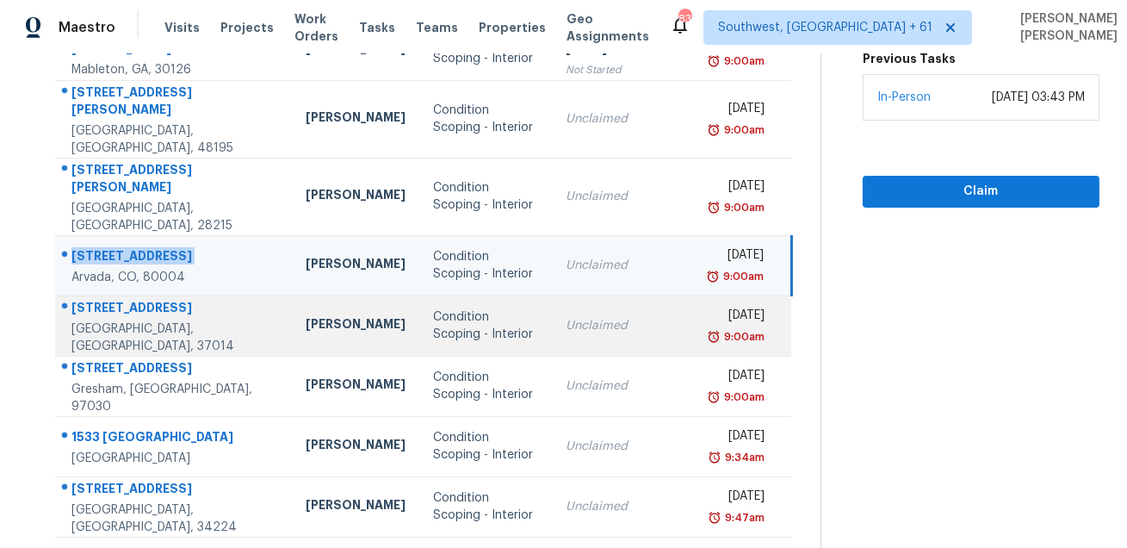
click at [158, 295] on td "[STREET_ADDRESS][PERSON_NAME]" at bounding box center [173, 325] width 237 height 60
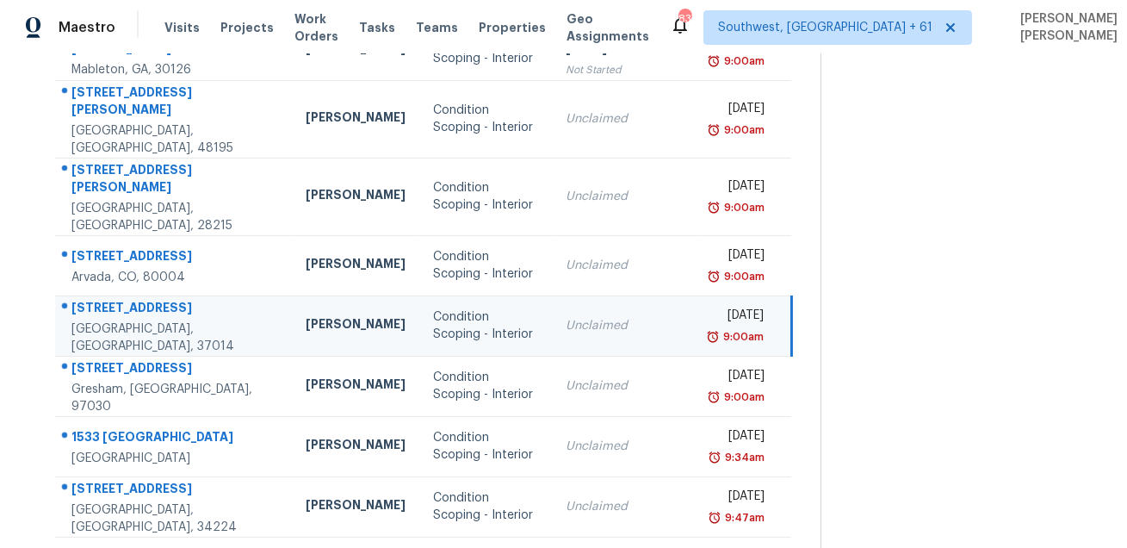
click at [158, 295] on td "[STREET_ADDRESS][PERSON_NAME]" at bounding box center [173, 325] width 237 height 60
copy div "[STREET_ADDRESS]"
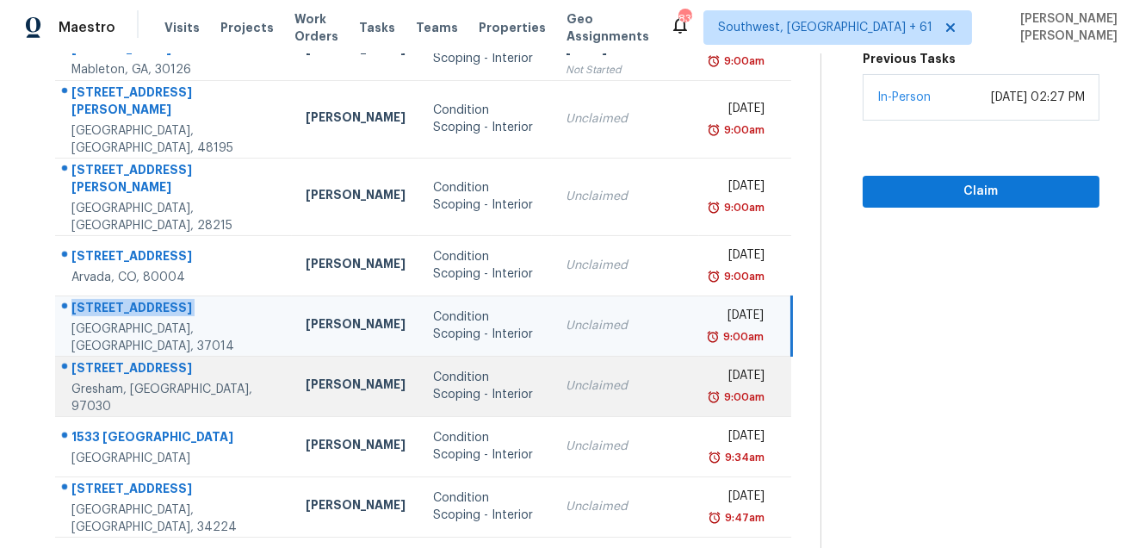
click at [158, 359] on div "[STREET_ADDRESS]" at bounding box center [174, 370] width 207 height 22
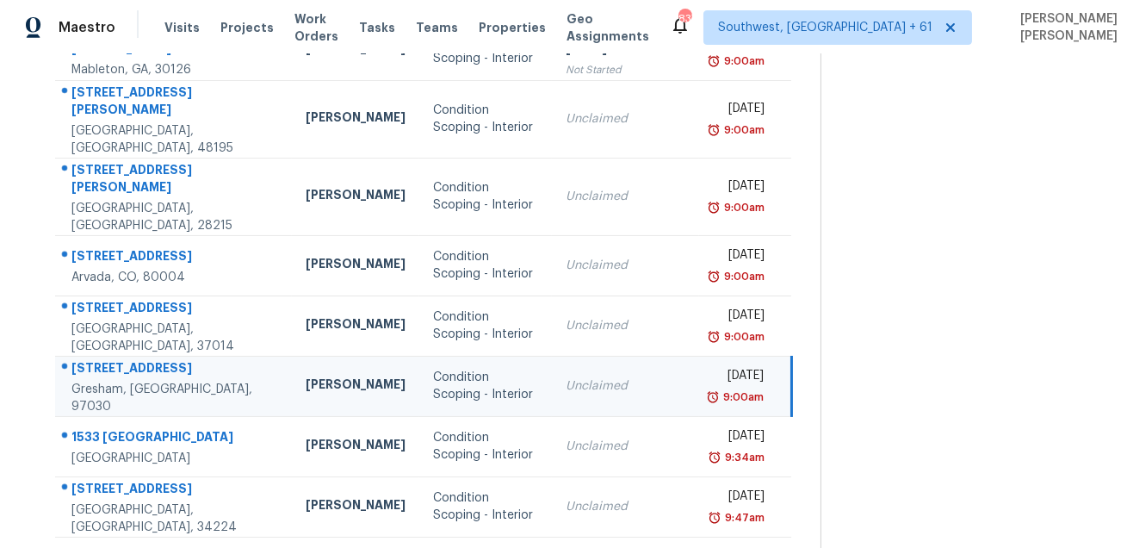
click at [158, 359] on div "[STREET_ADDRESS]" at bounding box center [174, 370] width 207 height 22
copy div "[STREET_ADDRESS]"
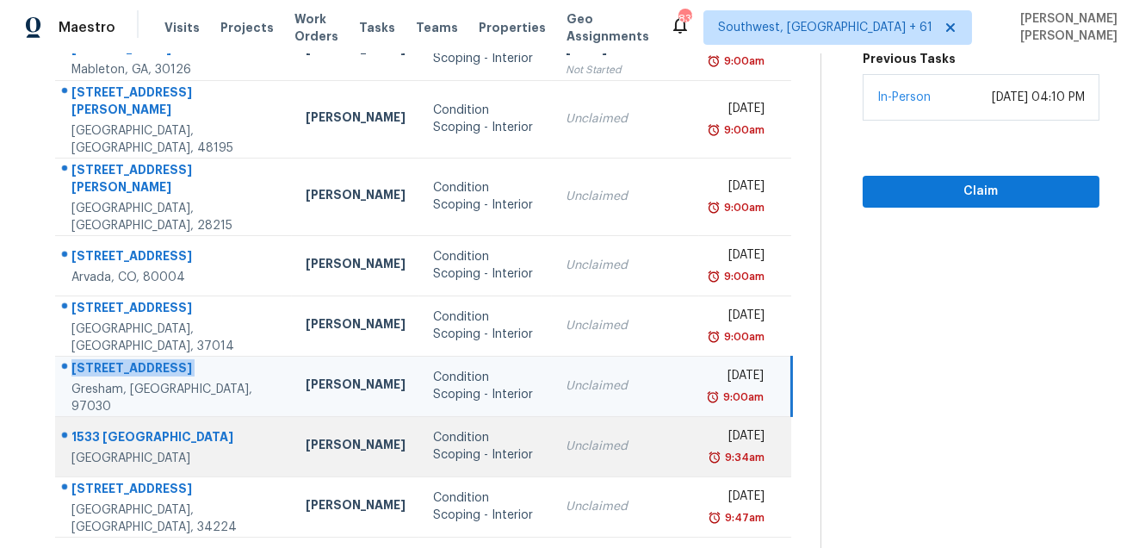
click at [98, 428] on div "1533 [GEOGRAPHIC_DATA]" at bounding box center [174, 439] width 207 height 22
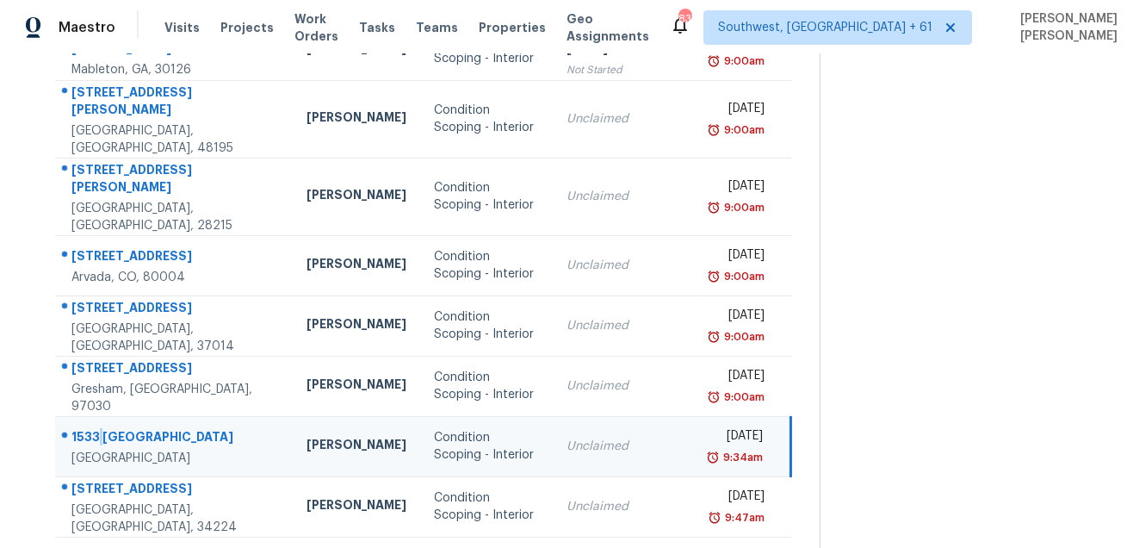
click at [98, 428] on div "1533 [GEOGRAPHIC_DATA]" at bounding box center [175, 439] width 208 height 22
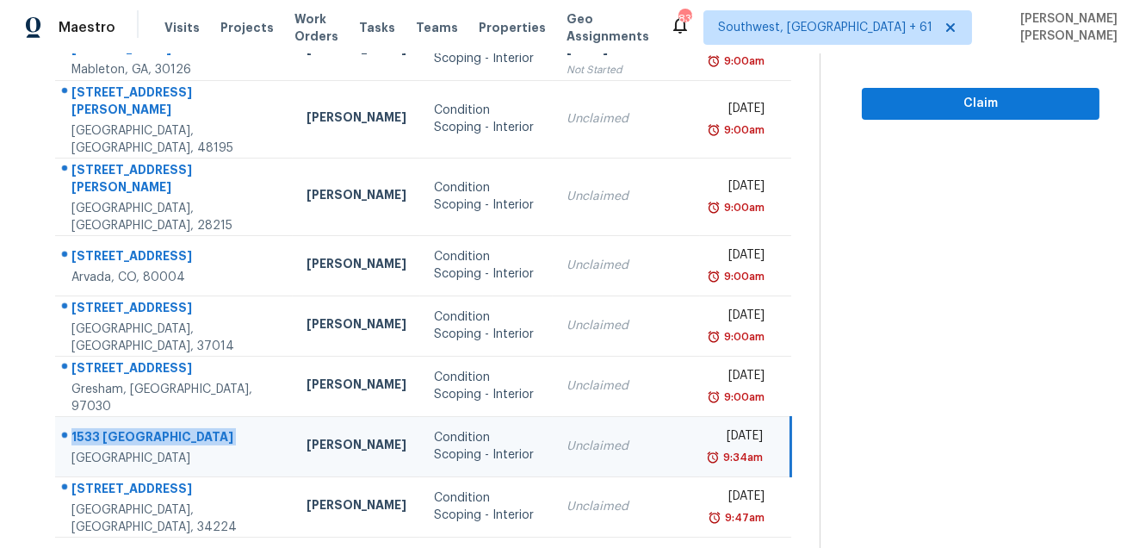
copy div "1533 [GEOGRAPHIC_DATA]"
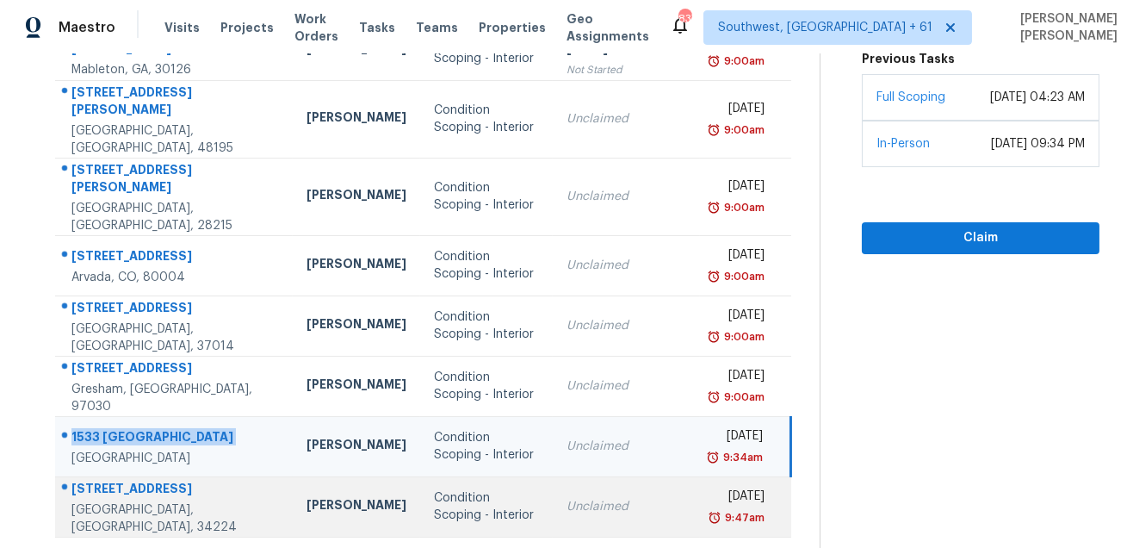
click at [149, 480] on div "[STREET_ADDRESS]" at bounding box center [175, 491] width 208 height 22
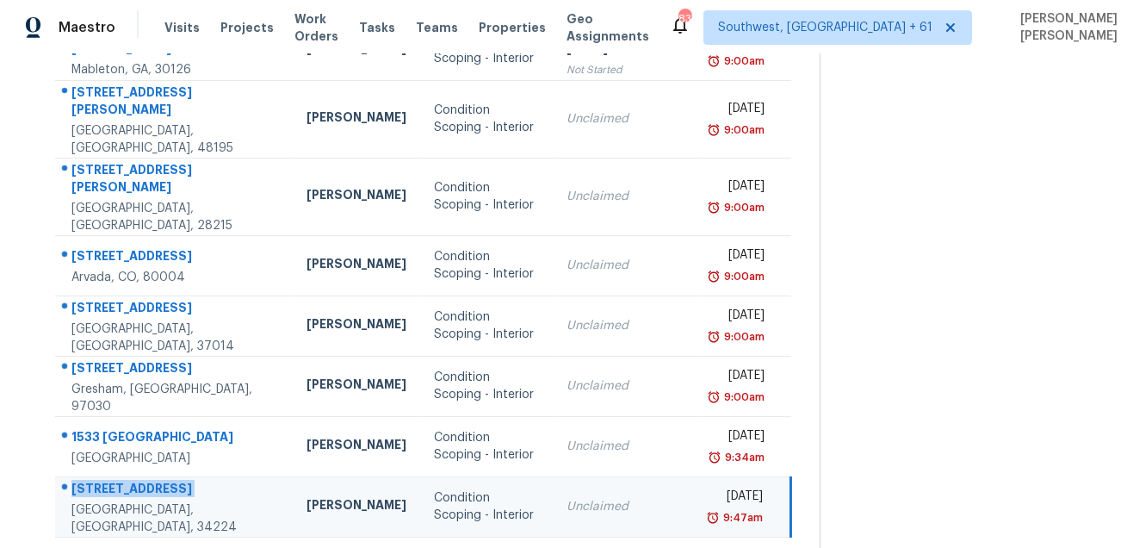
click at [149, 480] on div "[STREET_ADDRESS]" at bounding box center [175, 491] width 208 height 22
copy div "[STREET_ADDRESS]"
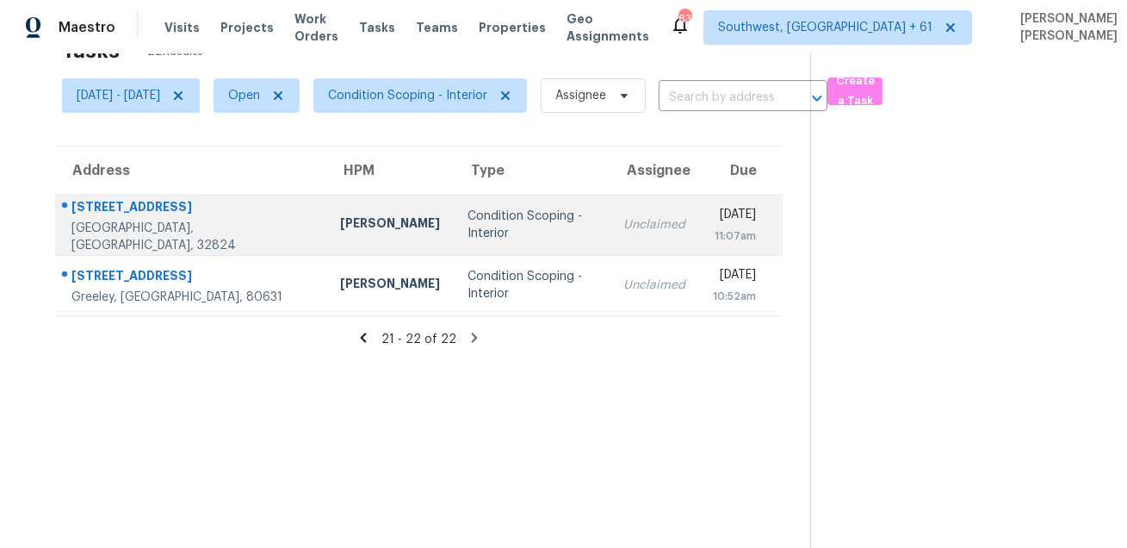
click at [141, 220] on div "[STREET_ADDRESS]" at bounding box center [191, 209] width 241 height 22
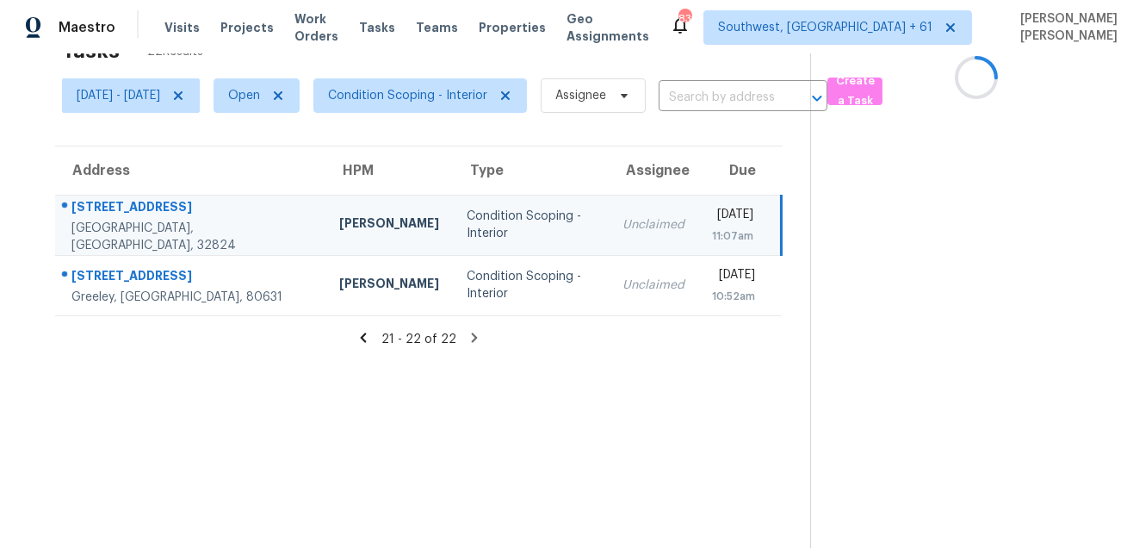
click at [141, 220] on div "[STREET_ADDRESS]" at bounding box center [191, 209] width 240 height 22
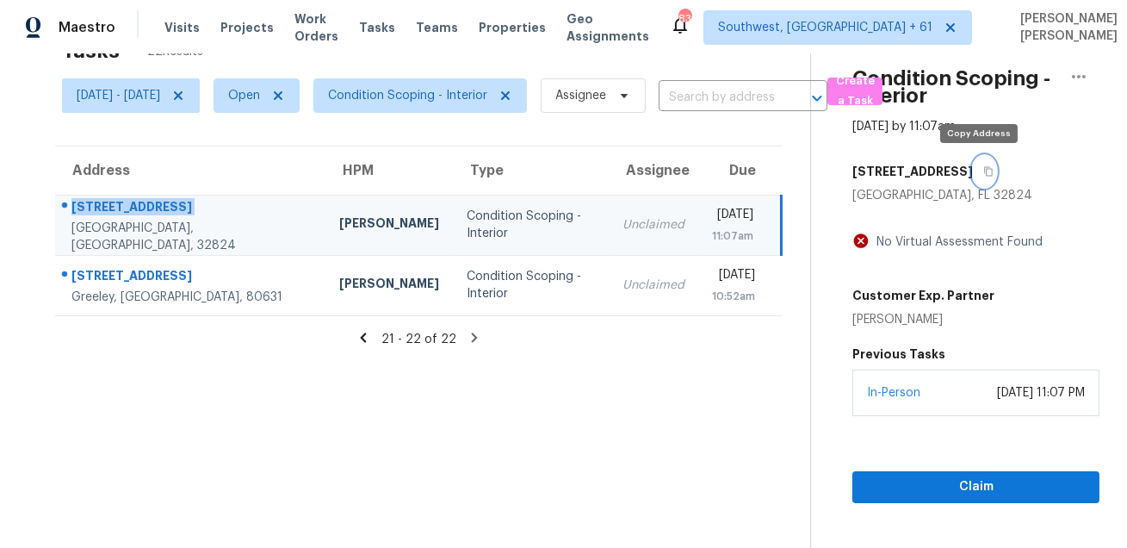
click at [984, 171] on icon "button" at bounding box center [989, 171] width 10 height 10
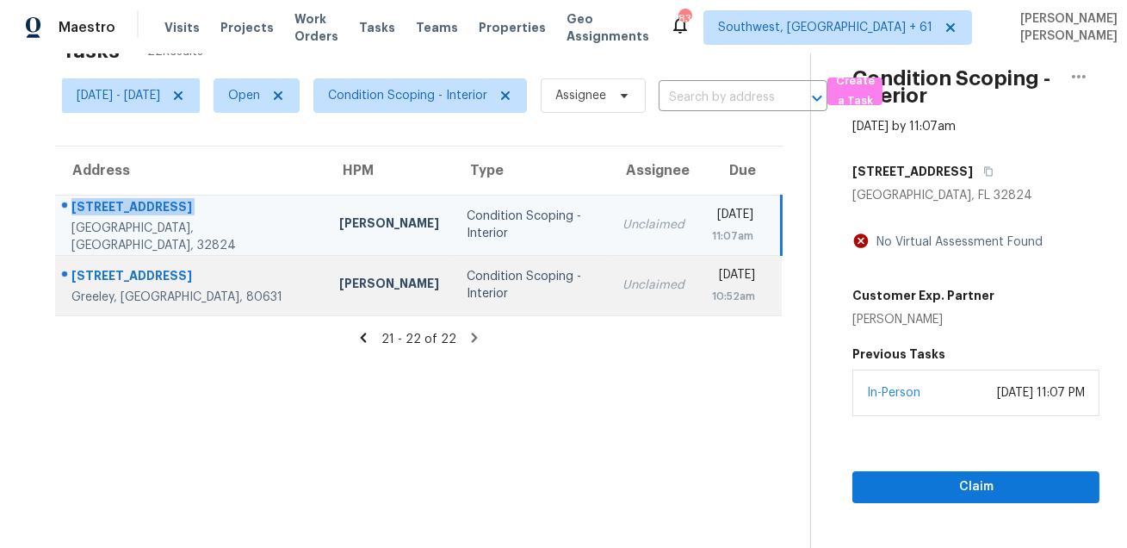
click at [479, 287] on div "Condition Scoping - Interior" at bounding box center [531, 285] width 128 height 34
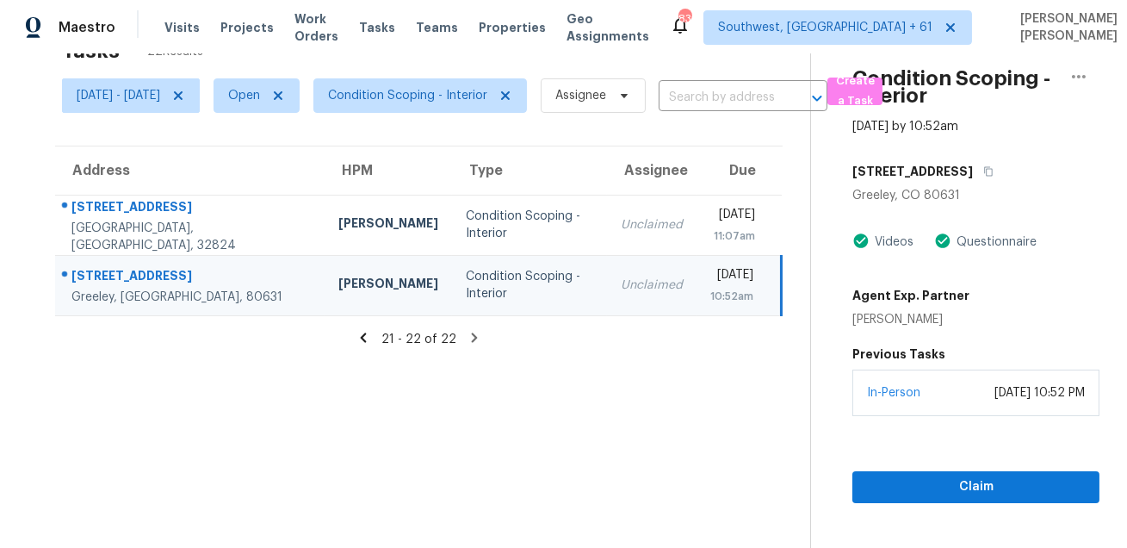
click at [121, 267] on div "[STREET_ADDRESS]" at bounding box center [190, 278] width 239 height 22
click at [990, 173] on button "button" at bounding box center [984, 171] width 23 height 31
click at [367, 335] on icon at bounding box center [364, 336] width 6 height 9
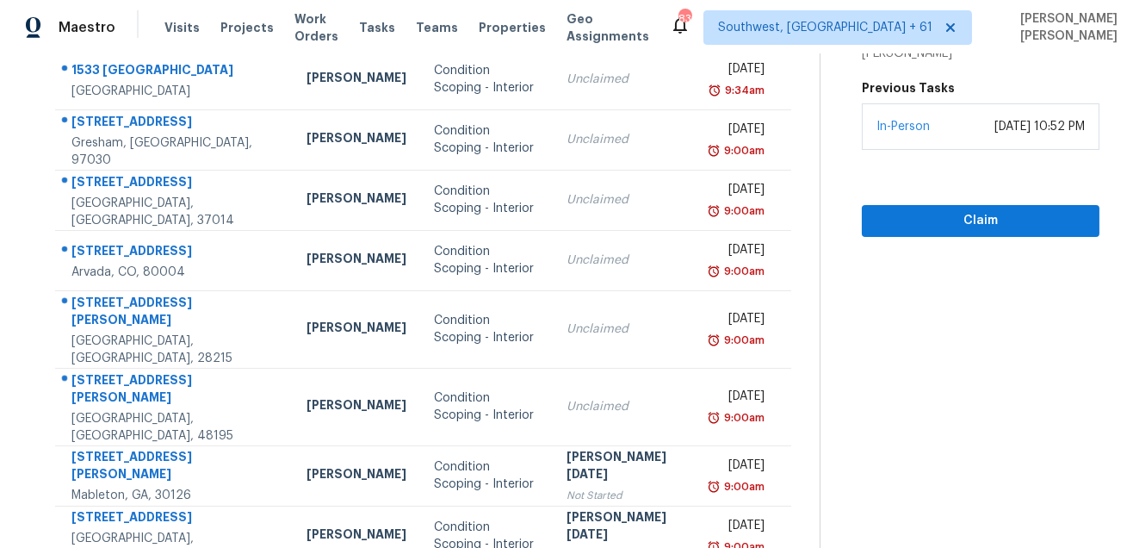
scroll to position [349, 0]
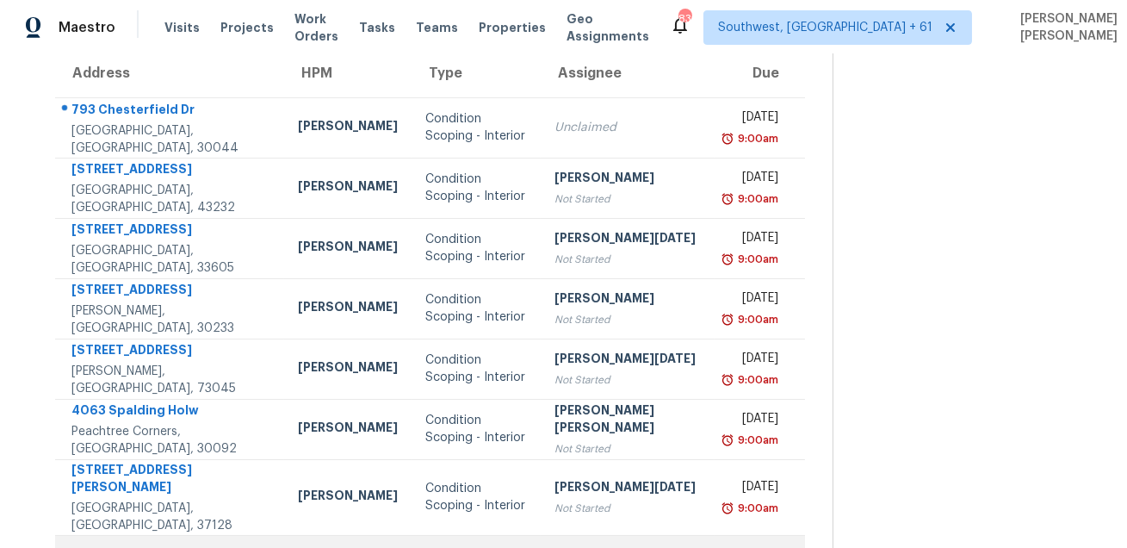
scroll to position [159, 0]
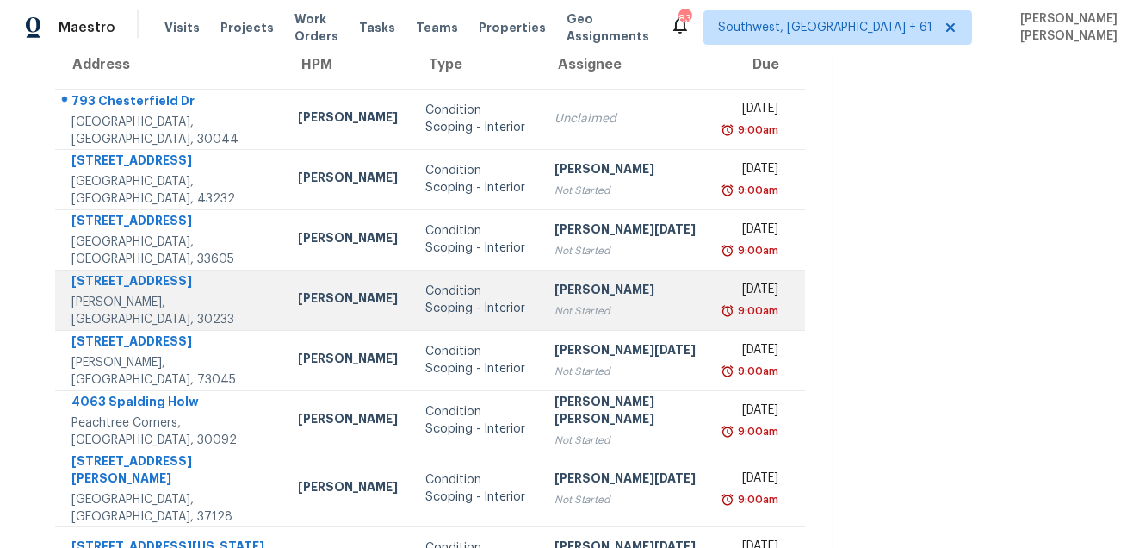
click at [139, 288] on div "[STREET_ADDRESS]" at bounding box center [170, 283] width 199 height 22
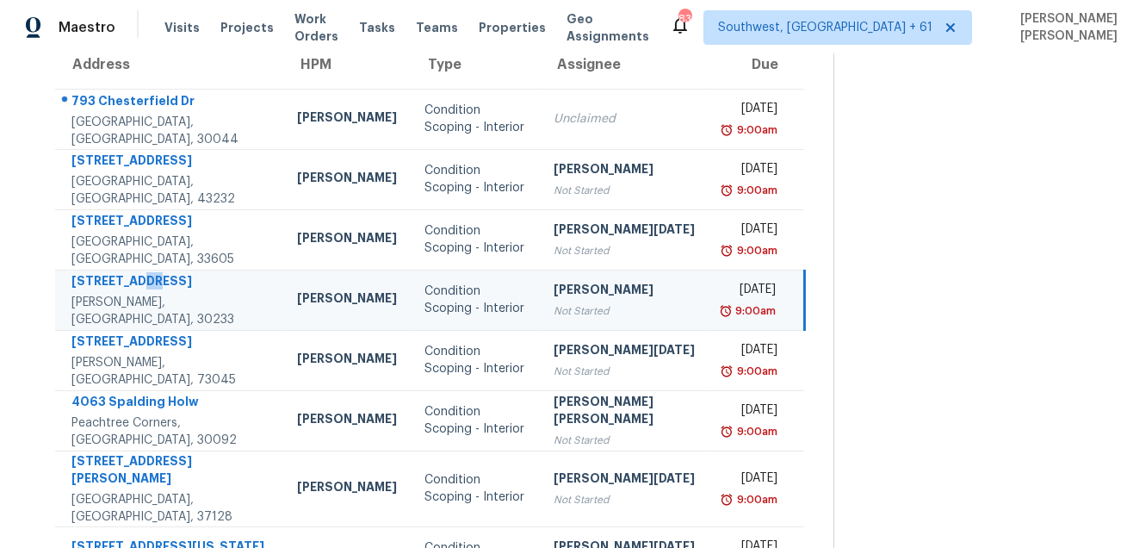
click at [139, 288] on div "[STREET_ADDRESS]" at bounding box center [170, 283] width 198 height 22
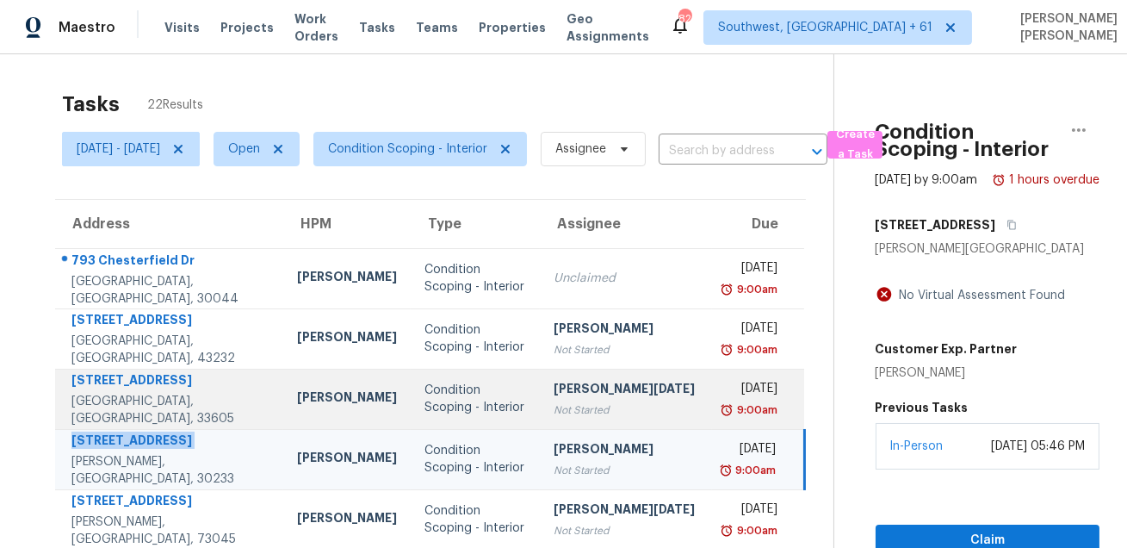
scroll to position [349, 0]
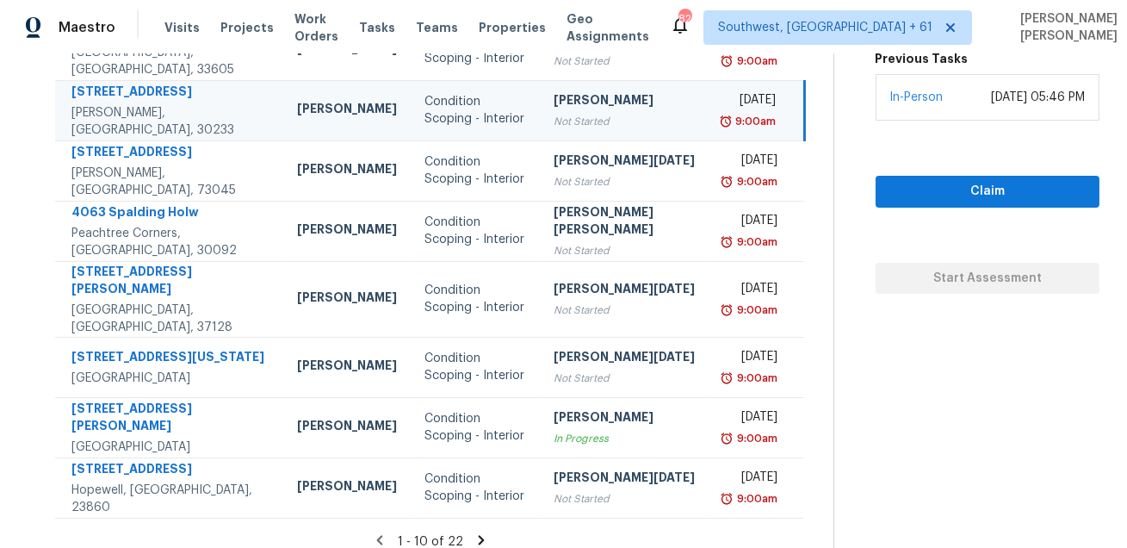
click at [478, 535] on icon at bounding box center [481, 539] width 6 height 9
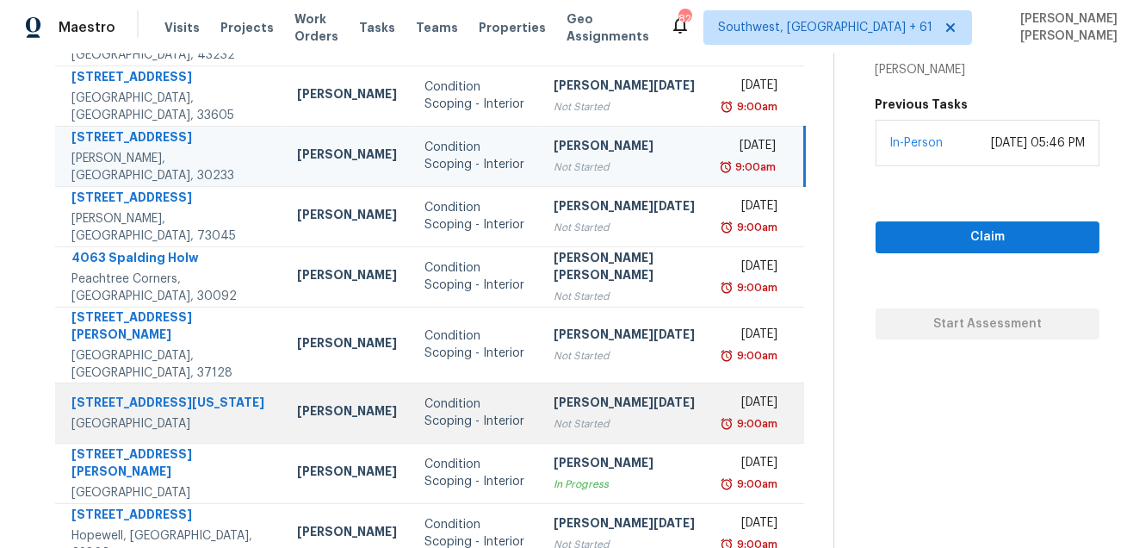
scroll to position [305, 0]
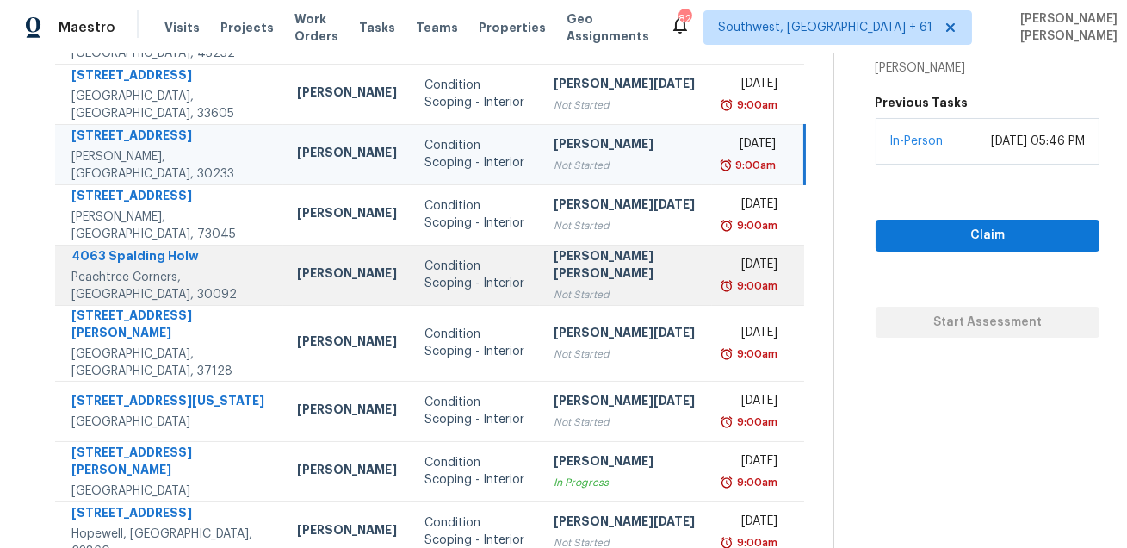
click at [133, 256] on div "4063 Spalding Holw" at bounding box center [170, 258] width 198 height 22
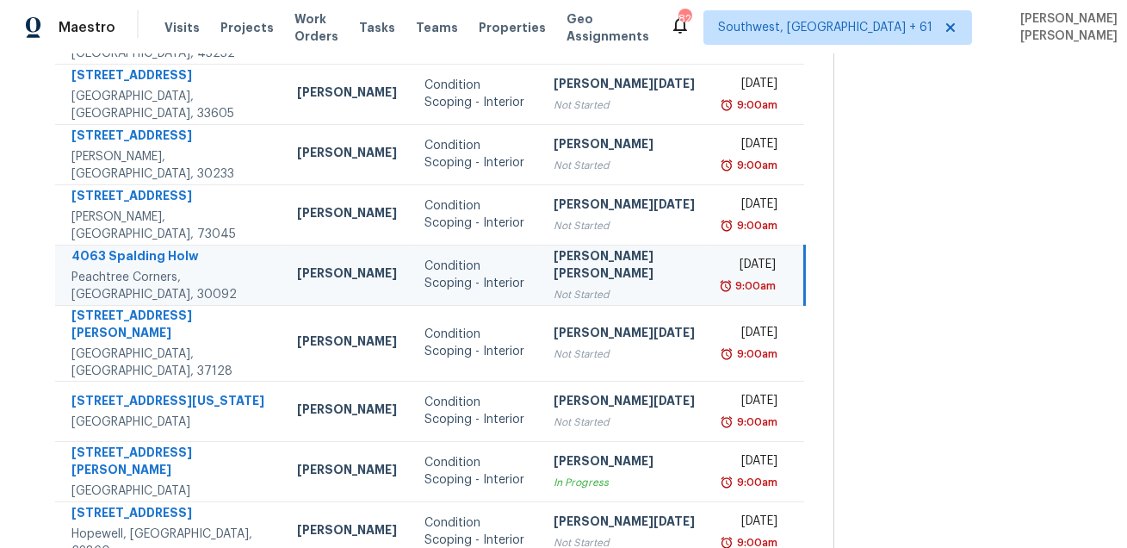
click at [133, 256] on div "4063 Spalding Holw" at bounding box center [170, 258] width 198 height 22
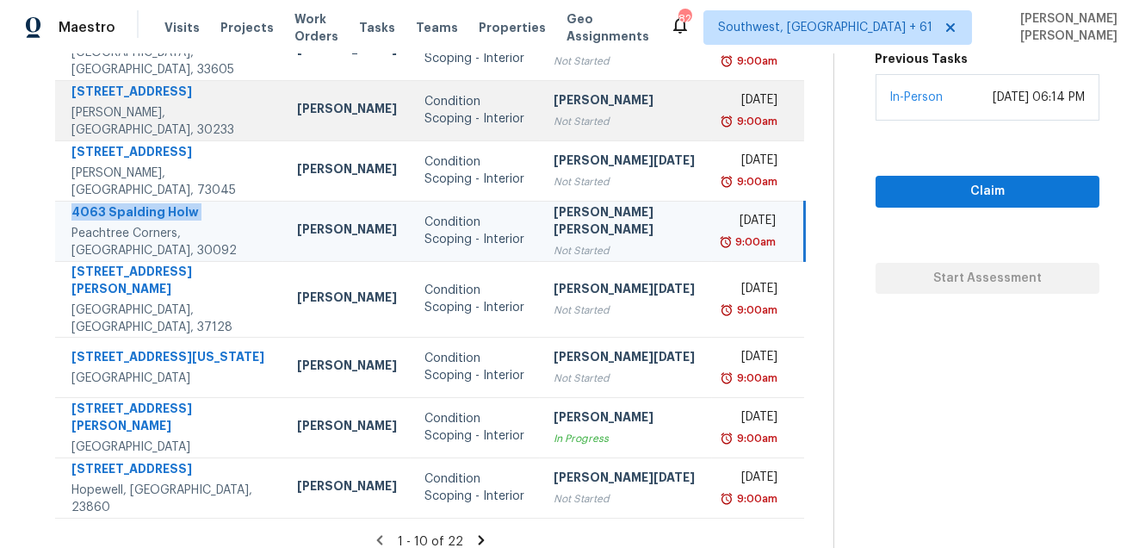
scroll to position [0, 0]
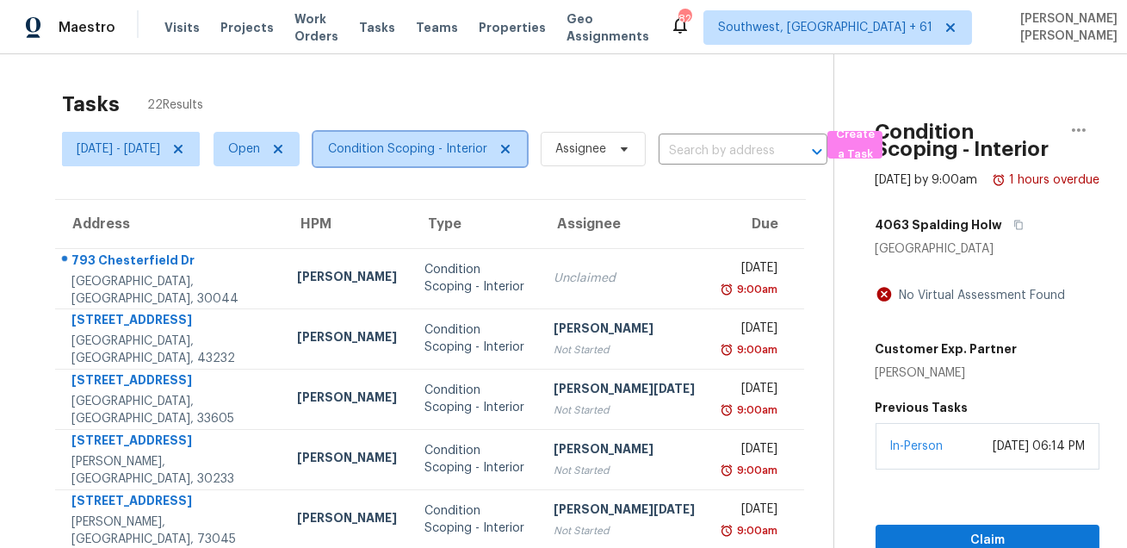
click at [435, 145] on span "Condition Scoping - Interior" at bounding box center [407, 148] width 159 height 17
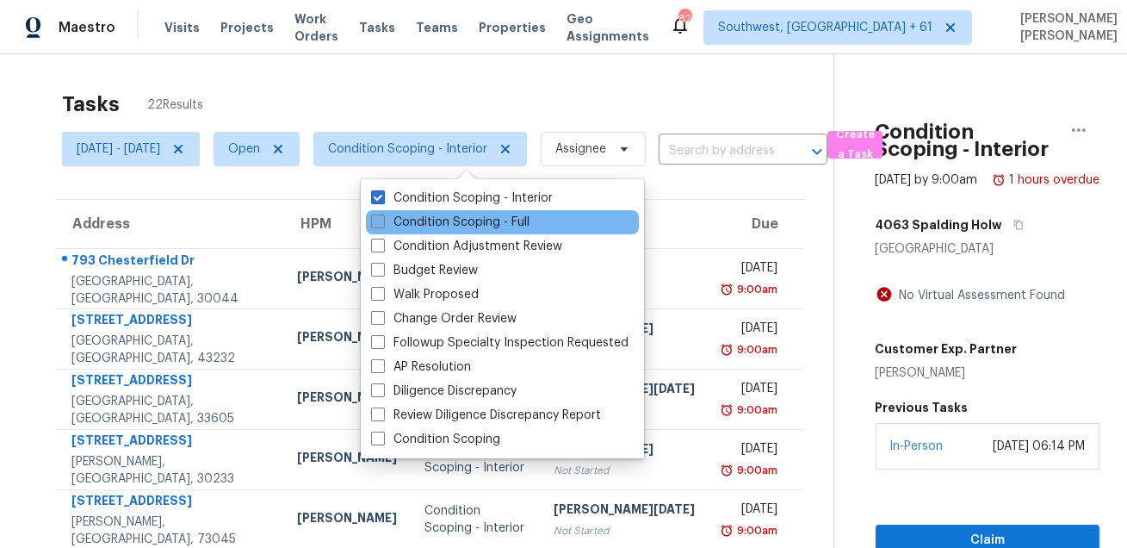
click at [431, 229] on label "Condition Scoping - Full" at bounding box center [450, 222] width 158 height 17
click at [382, 225] on input "Condition Scoping - Full" at bounding box center [376, 219] width 11 height 11
checkbox input "true"
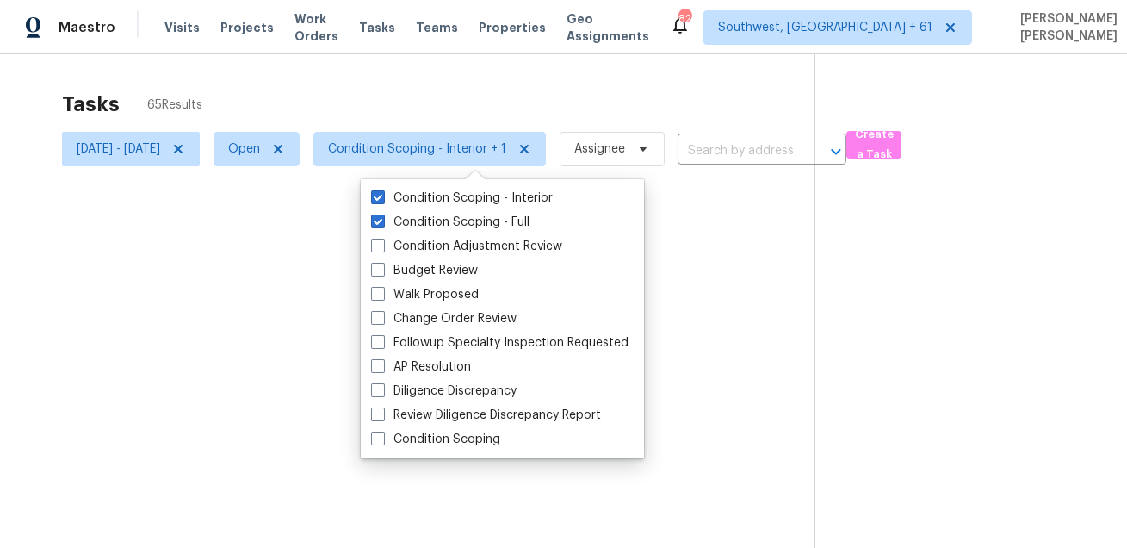
click at [455, 183] on div "Condition Scoping - Interior Condition Scoping - Full Condition Adjustment Revi…" at bounding box center [502, 318] width 283 height 279
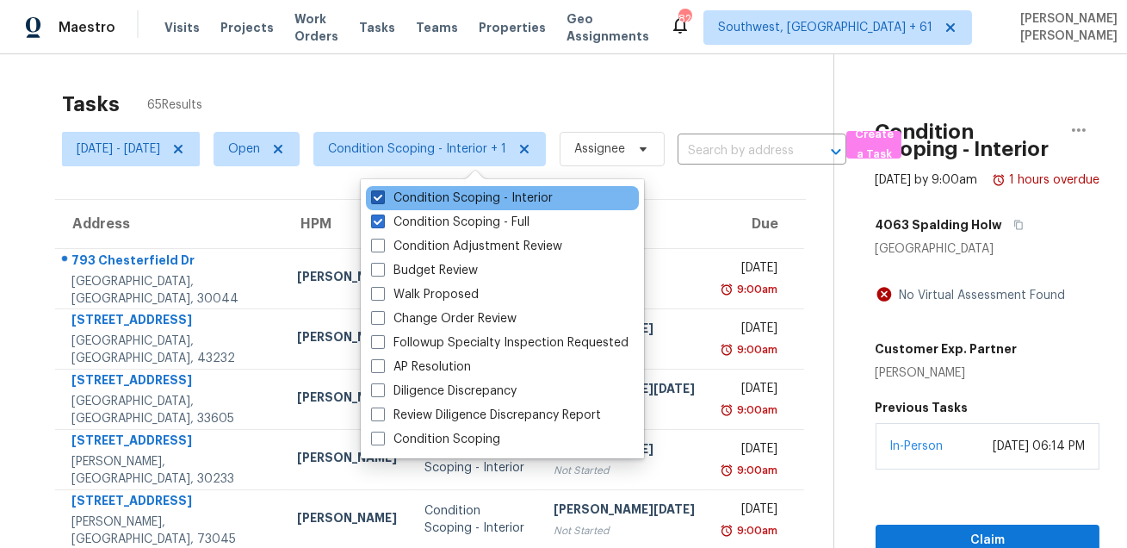
click at [444, 196] on label "Condition Scoping - Interior" at bounding box center [462, 197] width 182 height 17
click at [382, 196] on input "Condition Scoping - Interior" at bounding box center [376, 194] width 11 height 11
checkbox input "false"
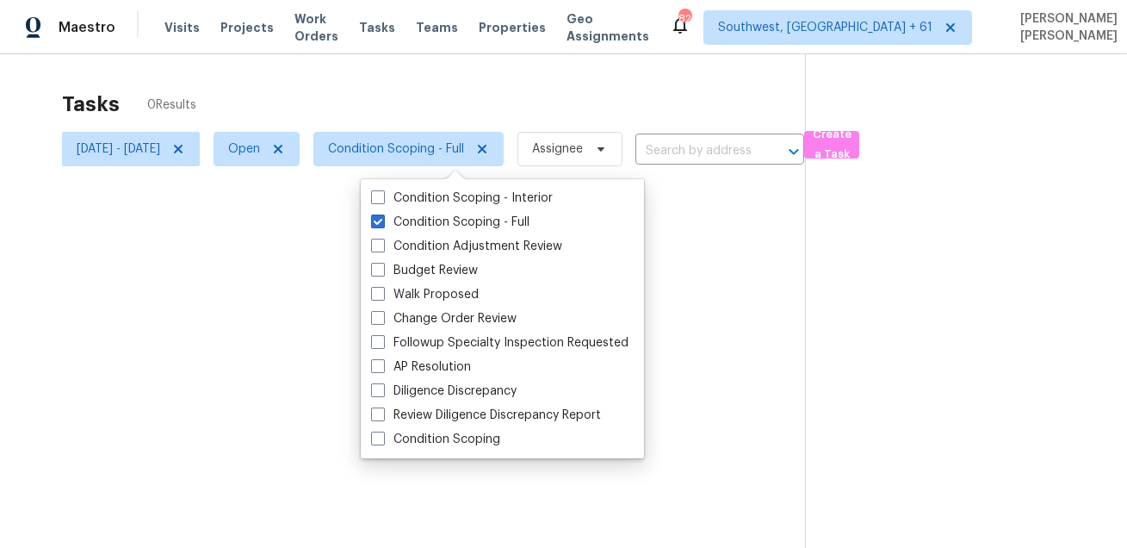
click at [490, 93] on div at bounding box center [563, 274] width 1127 height 548
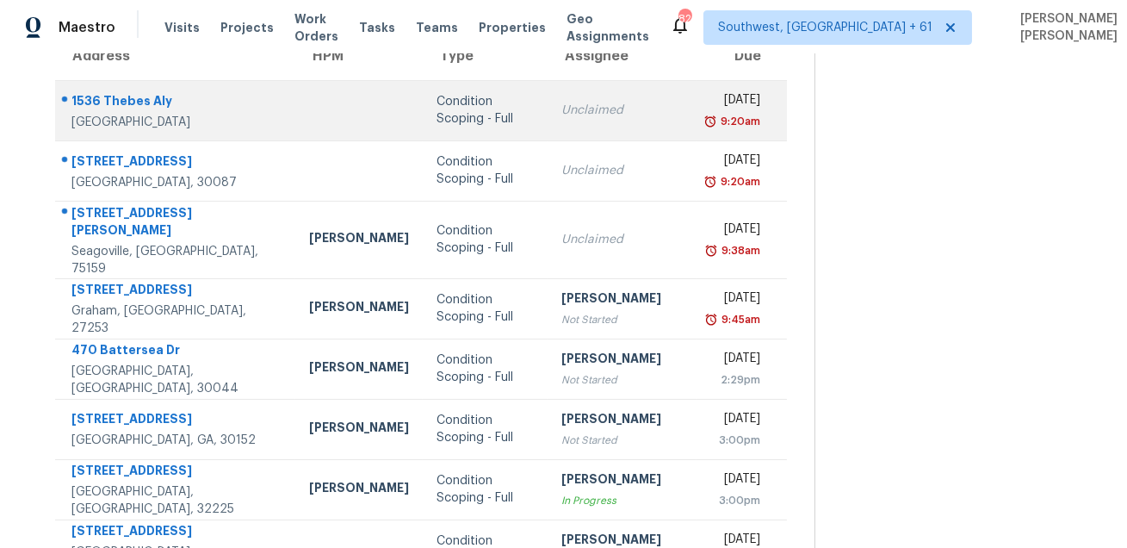
scroll to position [122, 0]
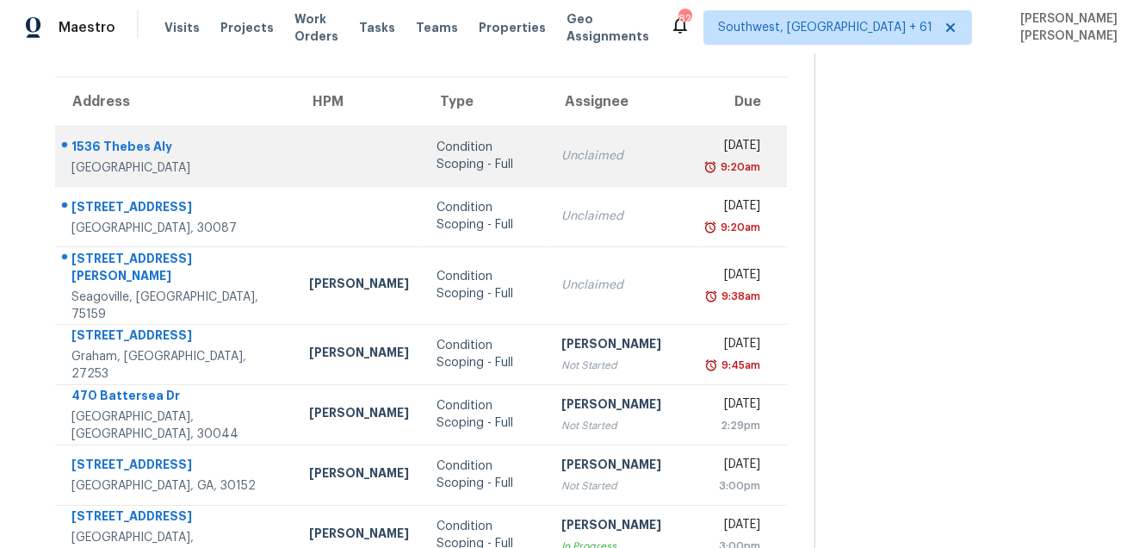
click at [148, 136] on div at bounding box center [169, 147] width 226 height 22
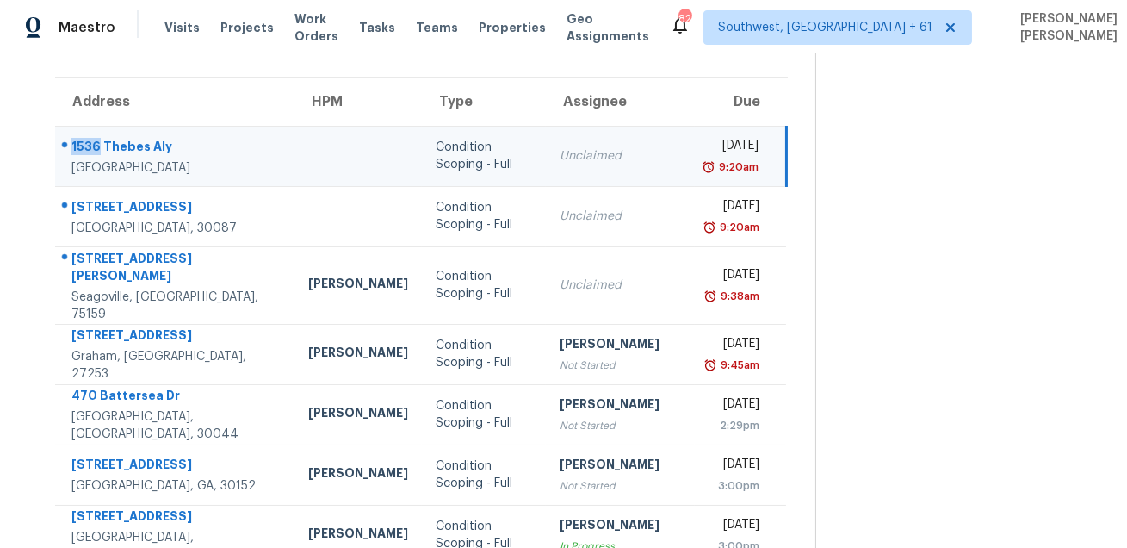
click at [148, 136] on div at bounding box center [168, 147] width 225 height 22
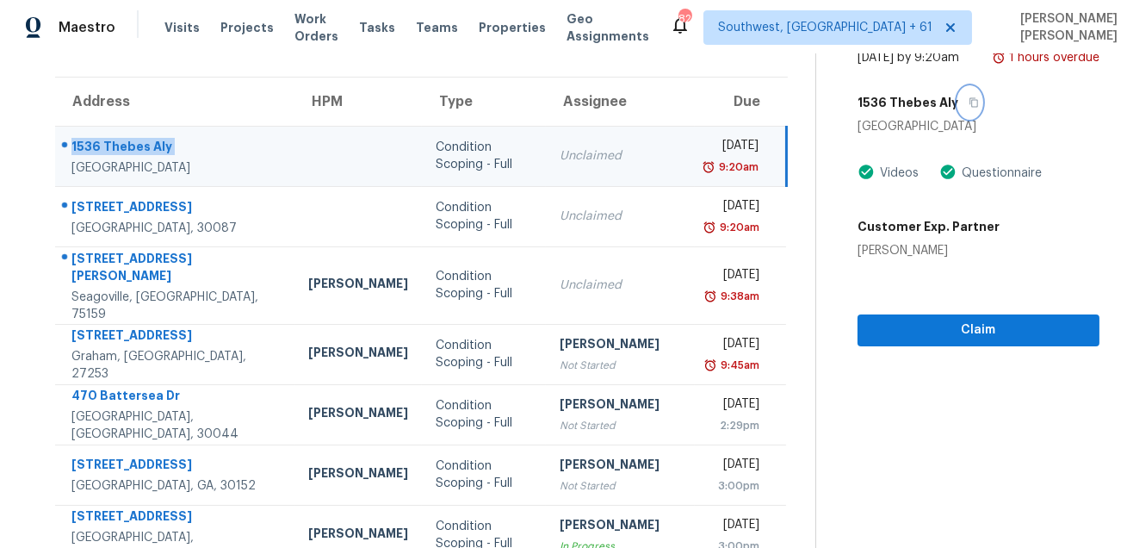
click at [970, 108] on icon "button" at bounding box center [974, 102] width 9 height 9
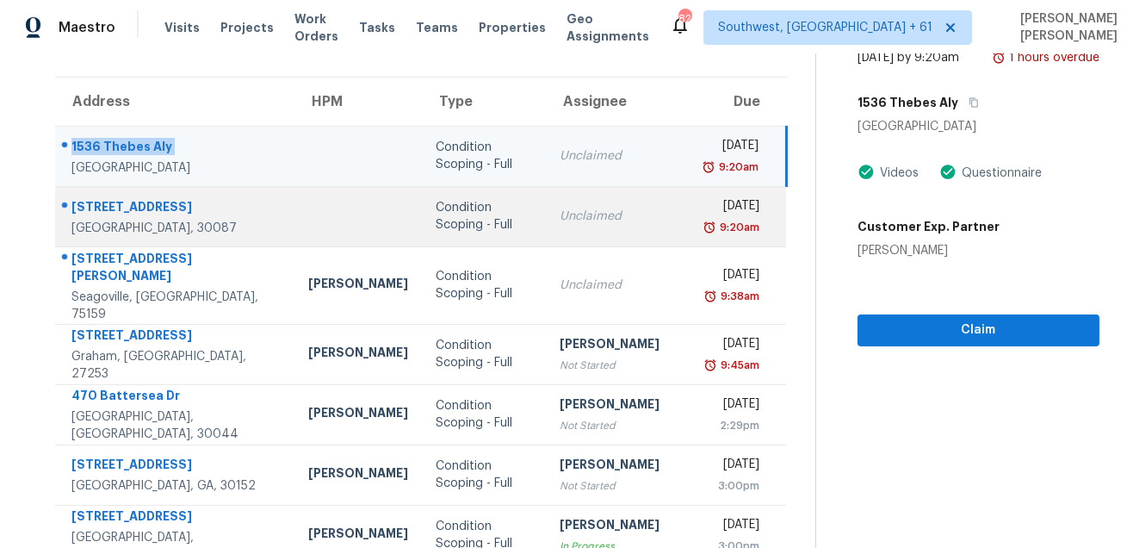
click at [127, 198] on div "[STREET_ADDRESS]" at bounding box center [175, 209] width 209 height 22
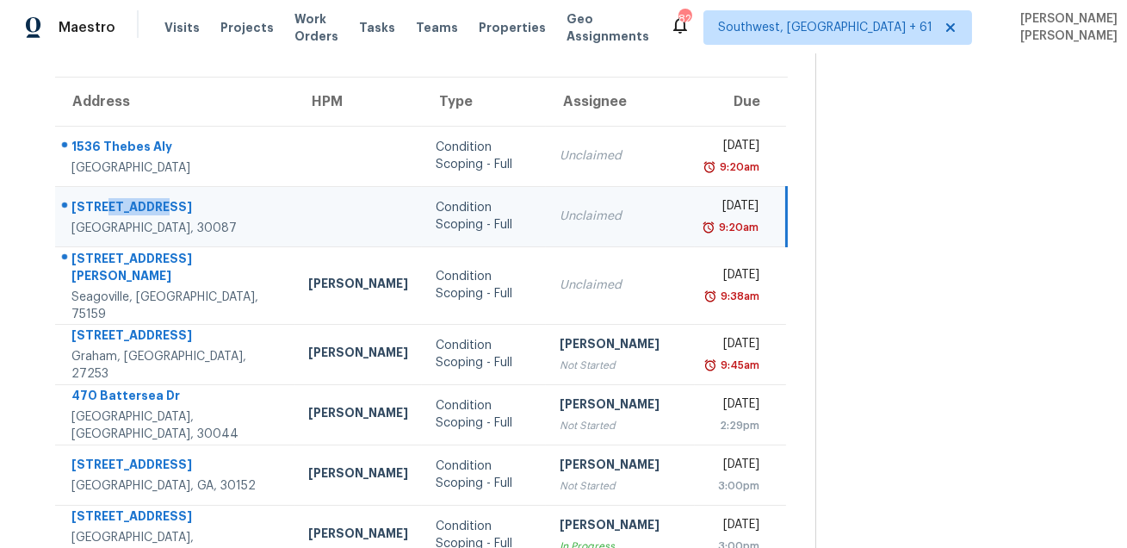
click at [127, 198] on div "[STREET_ADDRESS]" at bounding box center [175, 209] width 209 height 22
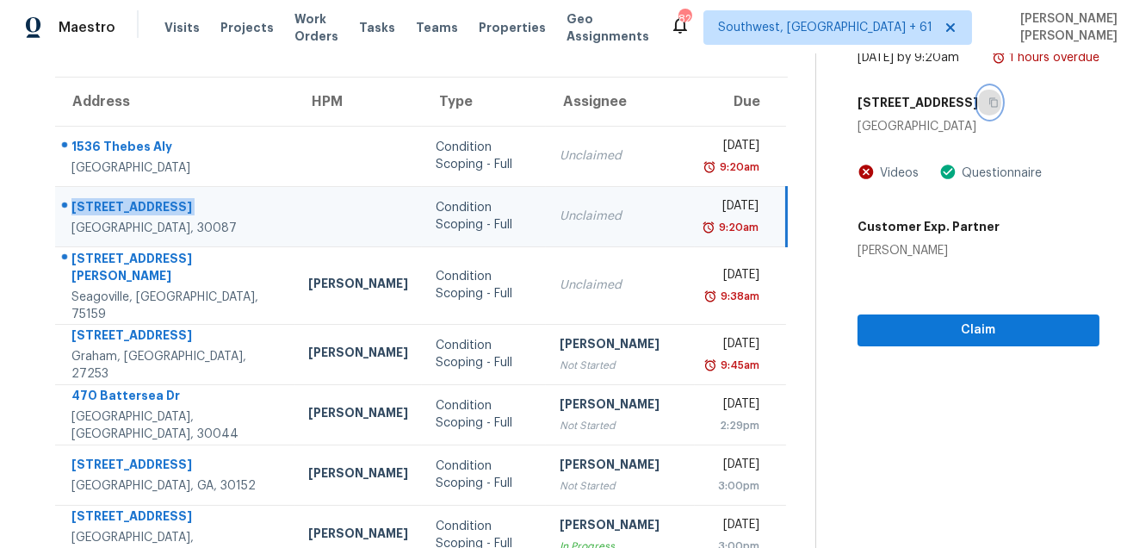
click at [990, 108] on icon "button" at bounding box center [994, 102] width 9 height 9
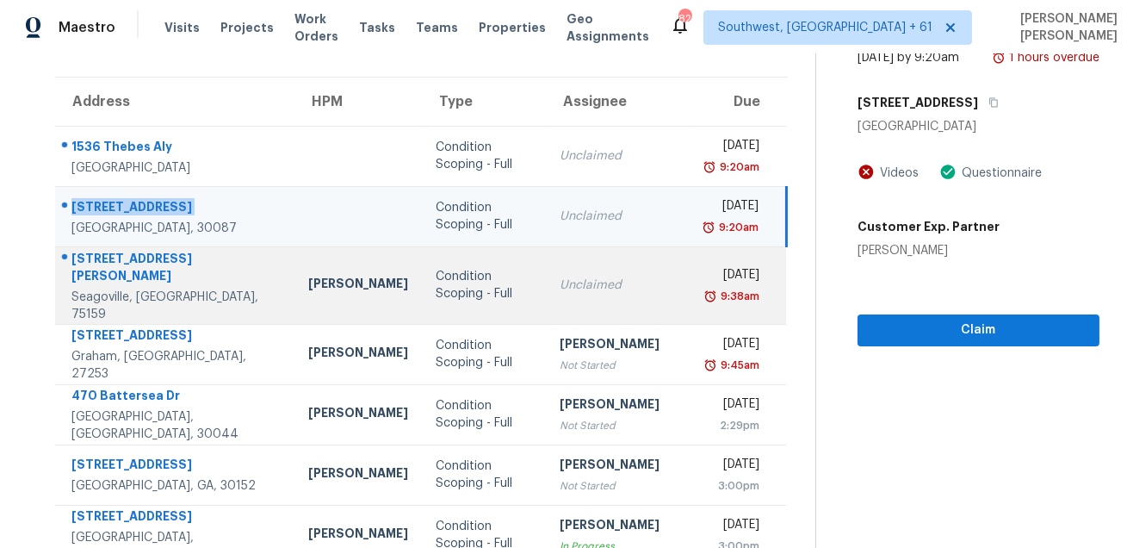
click at [142, 268] on div "[STREET_ADDRESS][PERSON_NAME]" at bounding box center [175, 269] width 209 height 39
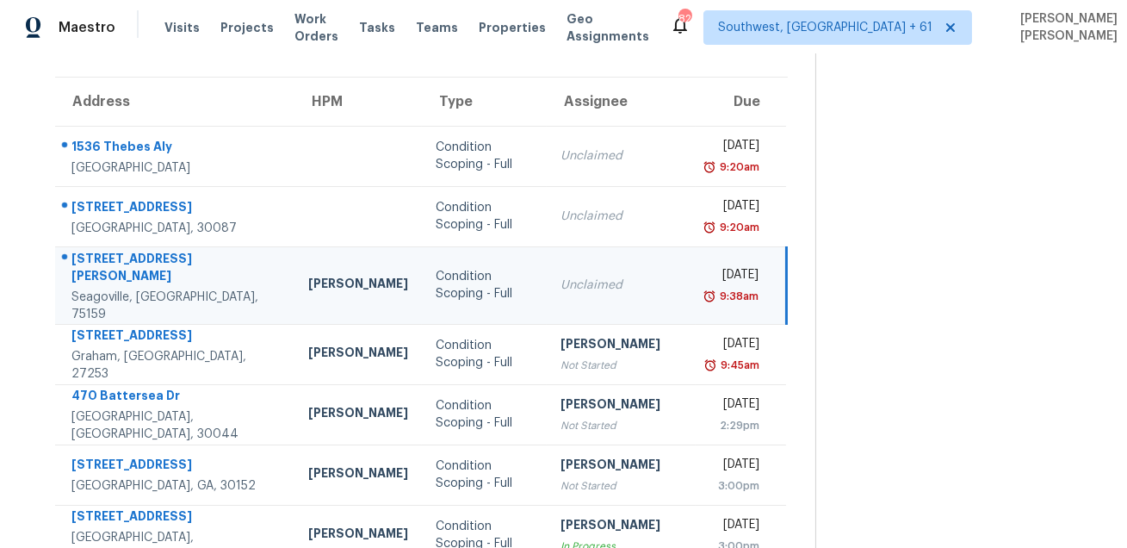
click at [142, 268] on div "[STREET_ADDRESS][PERSON_NAME]" at bounding box center [175, 269] width 209 height 39
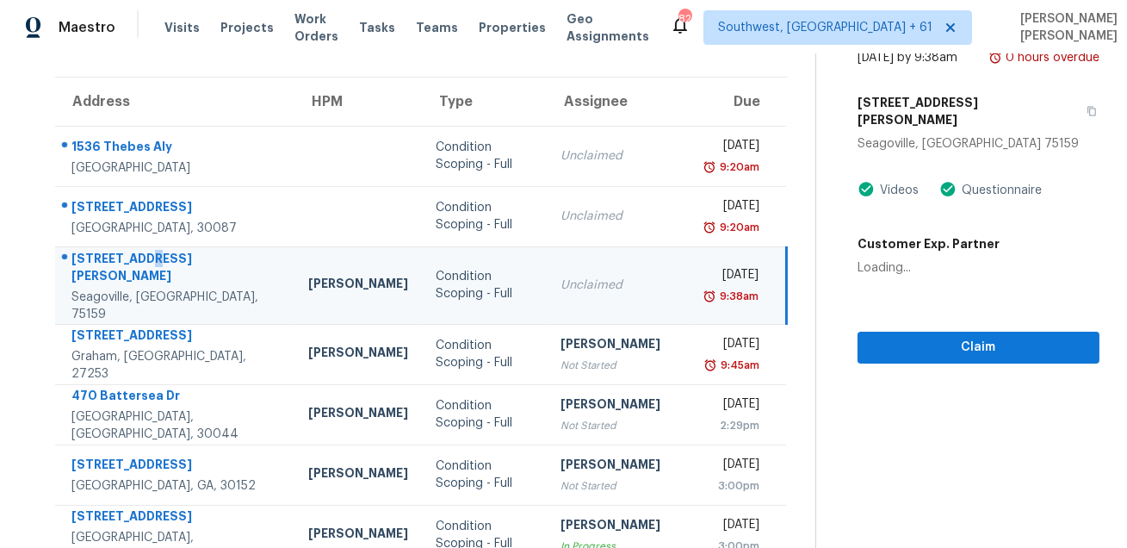
click at [142, 268] on div "[STREET_ADDRESS][PERSON_NAME]" at bounding box center [175, 269] width 209 height 39
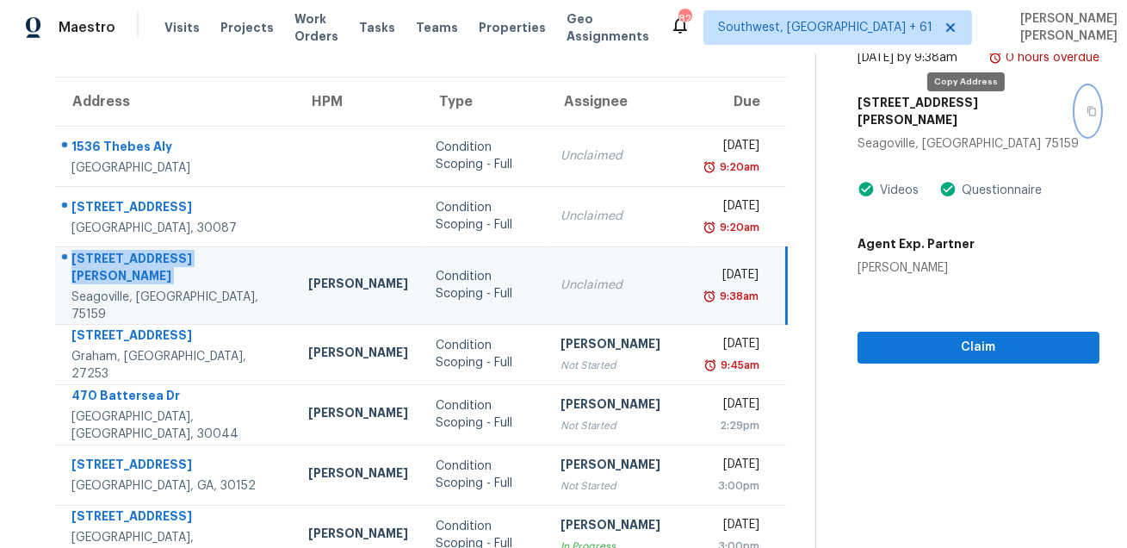
click at [1087, 116] on icon "button" at bounding box center [1092, 111] width 10 height 10
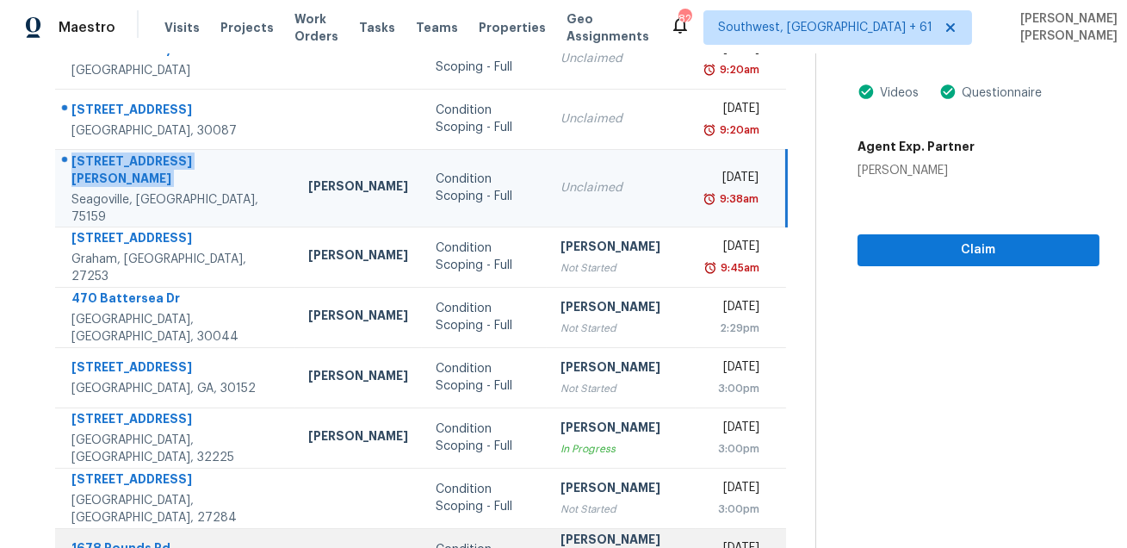
scroll to position [349, 0]
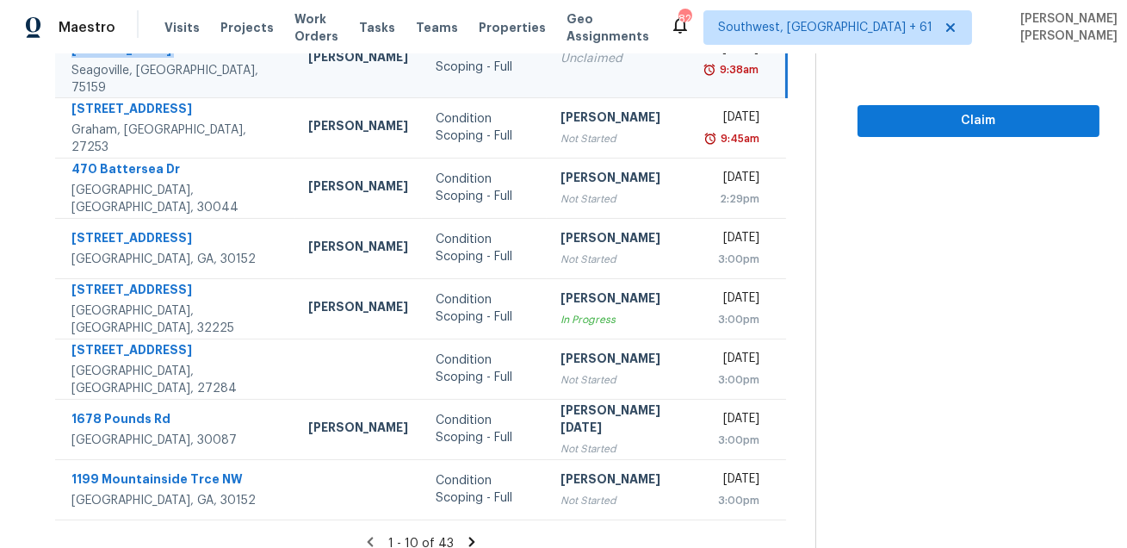
click at [469, 537] on icon at bounding box center [472, 541] width 6 height 9
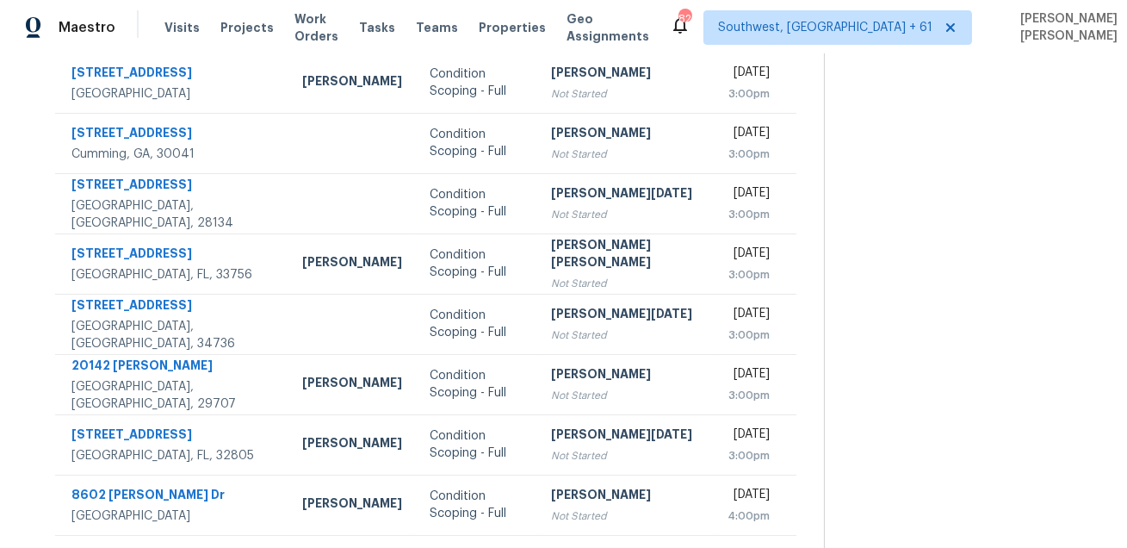
scroll to position [349, 0]
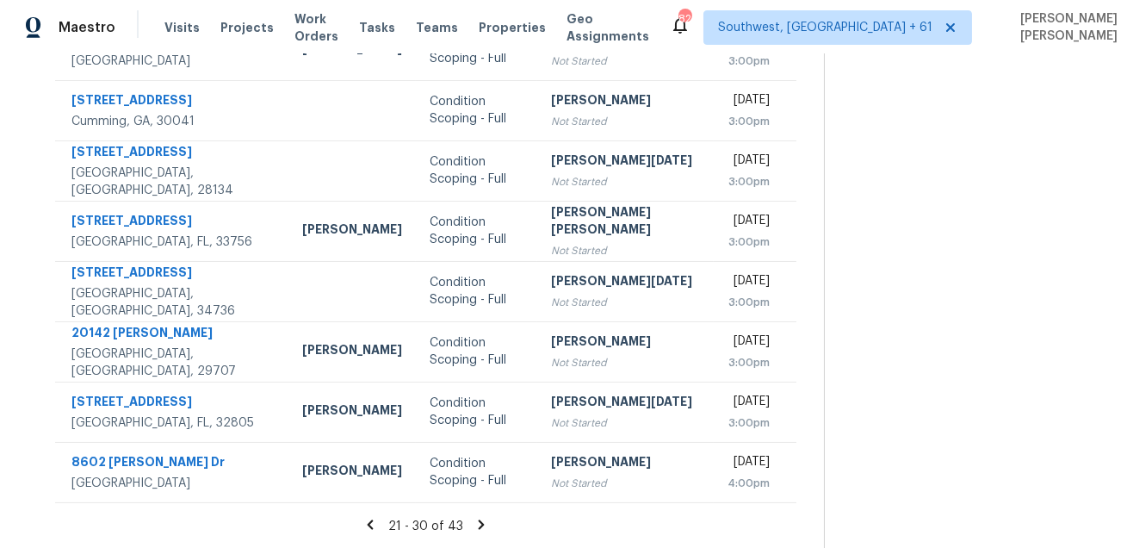
click at [479, 523] on icon at bounding box center [482, 523] width 6 height 9
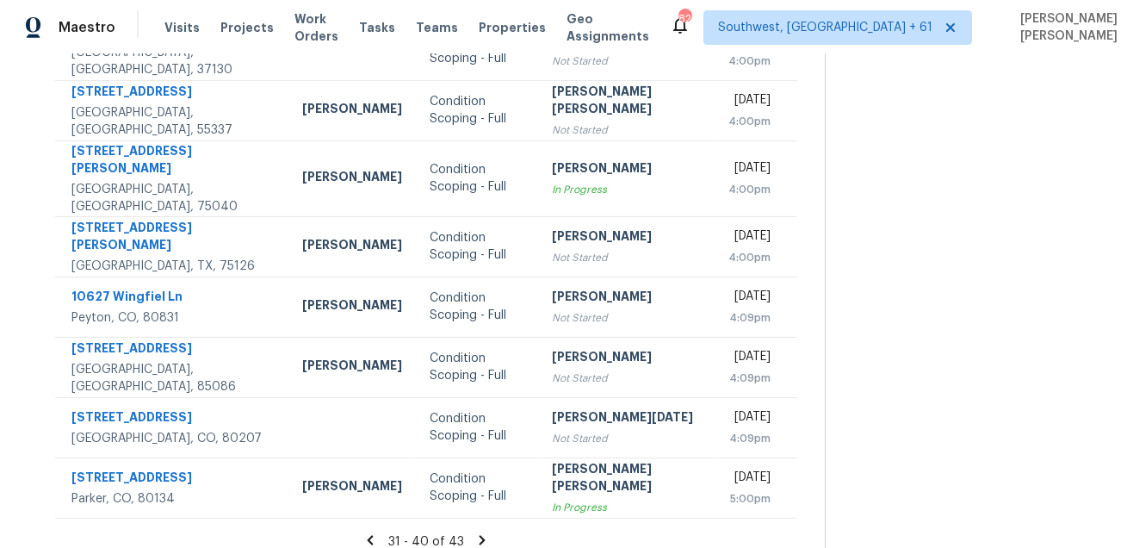
click at [478, 532] on icon at bounding box center [483, 540] width 16 height 16
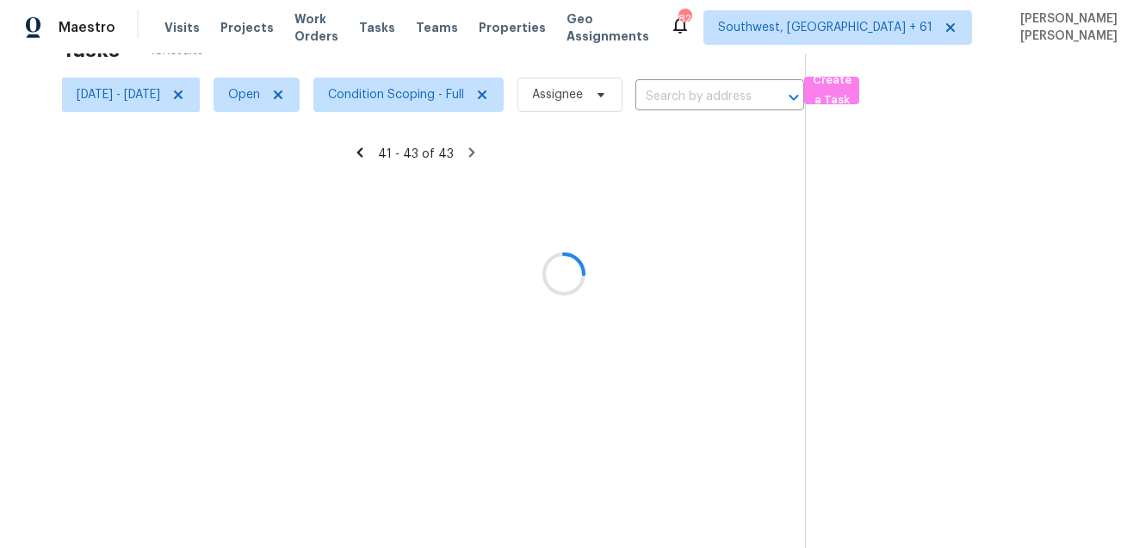
scroll to position [53, 0]
